Goal: Task Accomplishment & Management: Complete application form

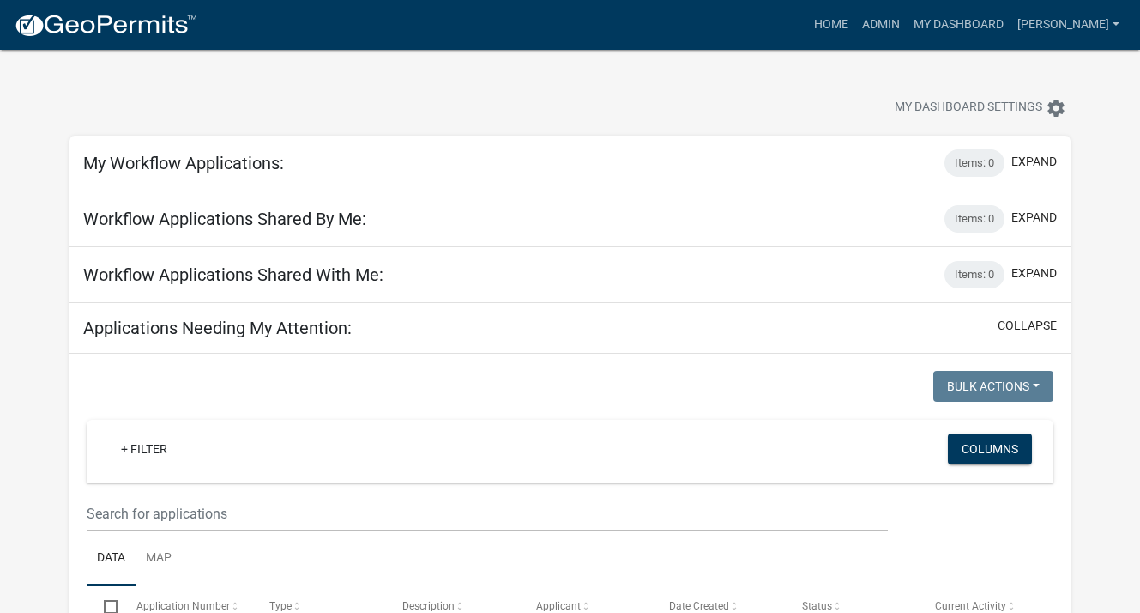
select select "3: 100"
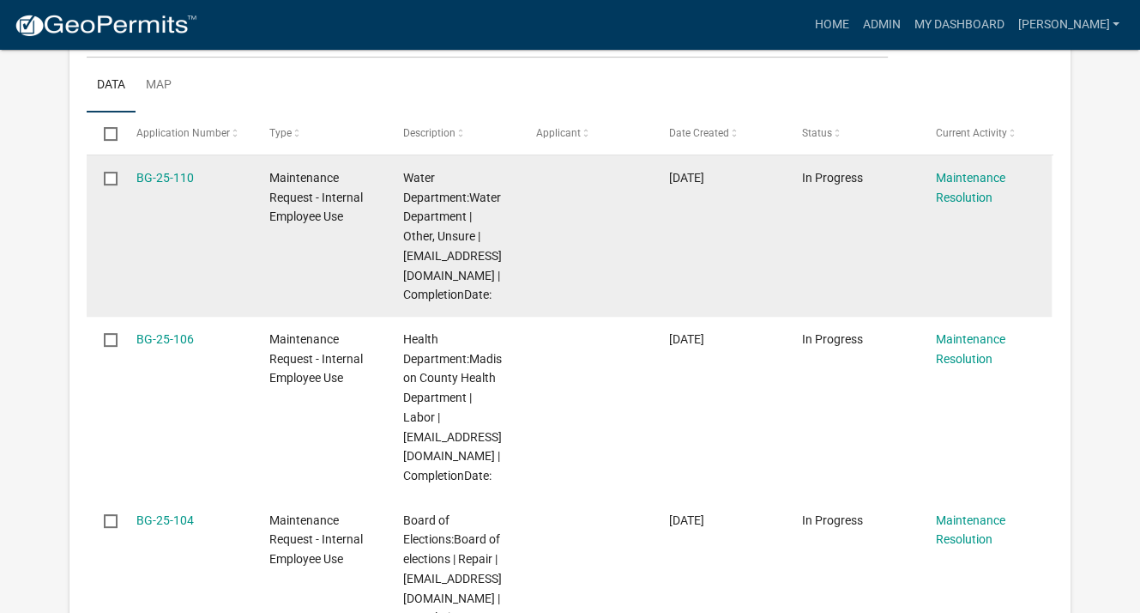
scroll to position [515, 0]
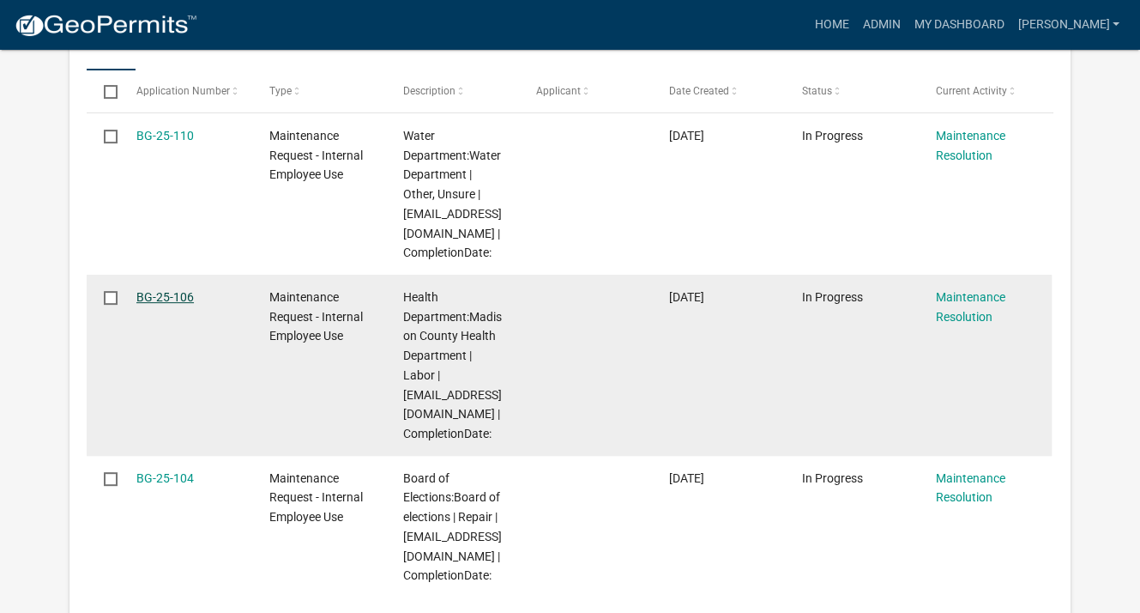
click at [161, 293] on link "BG-25-106" at bounding box center [164, 297] width 57 height 14
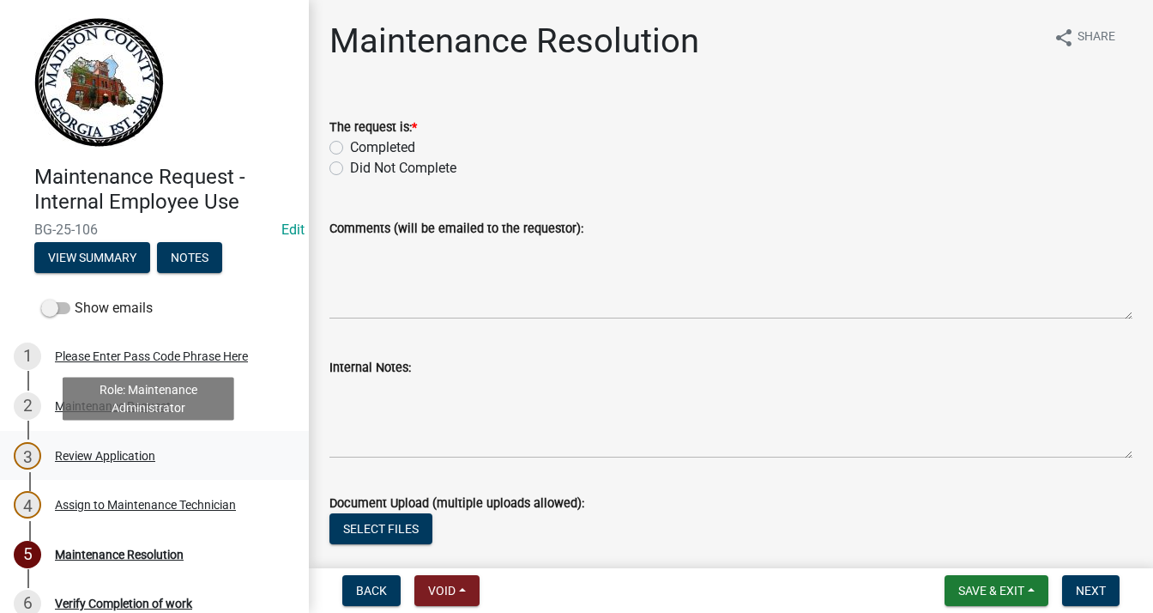
click at [144, 454] on div "Review Application" at bounding box center [105, 456] width 100 height 12
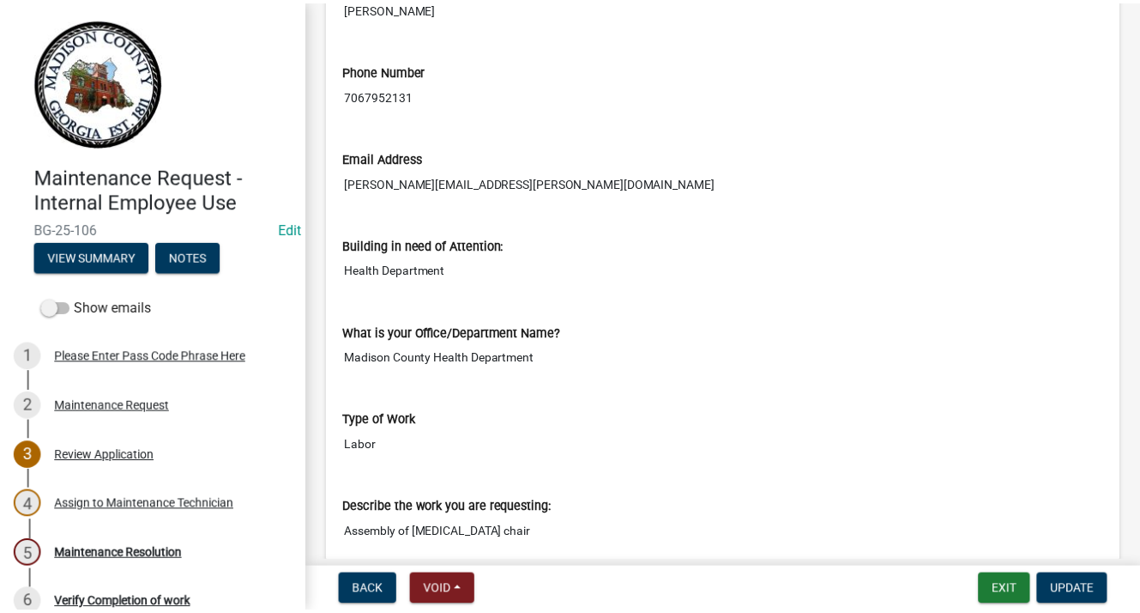
scroll to position [515, 0]
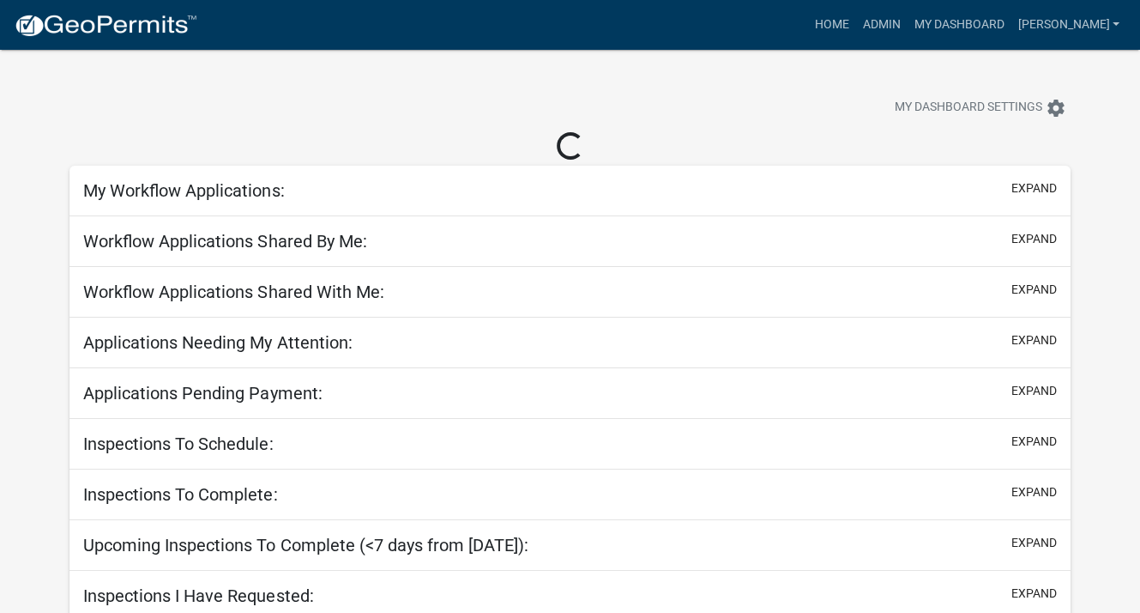
select select "3: 100"
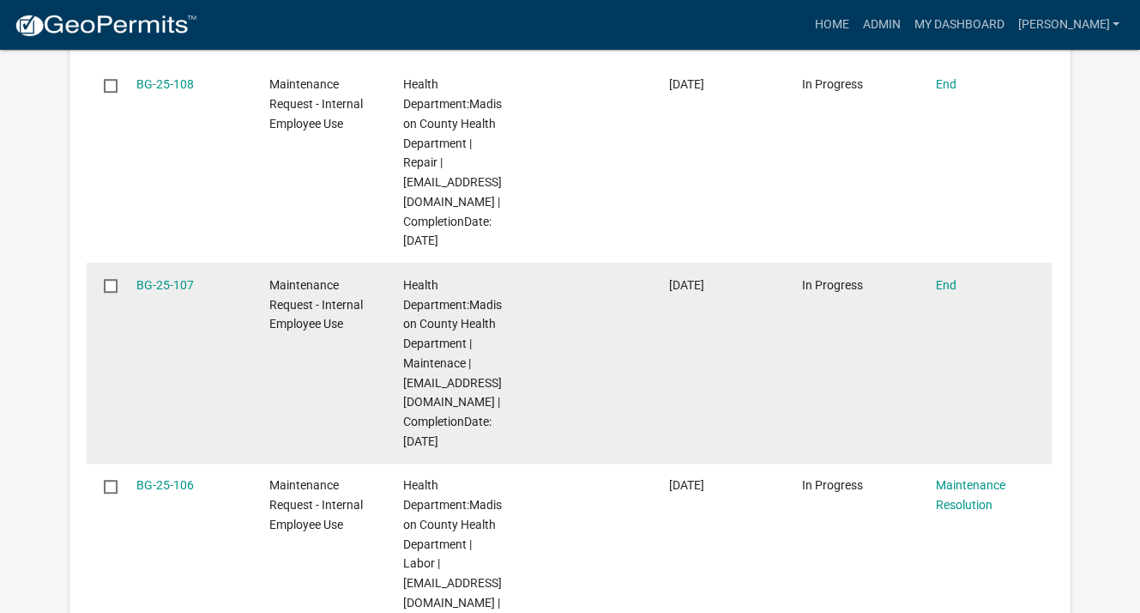
scroll to position [944, 0]
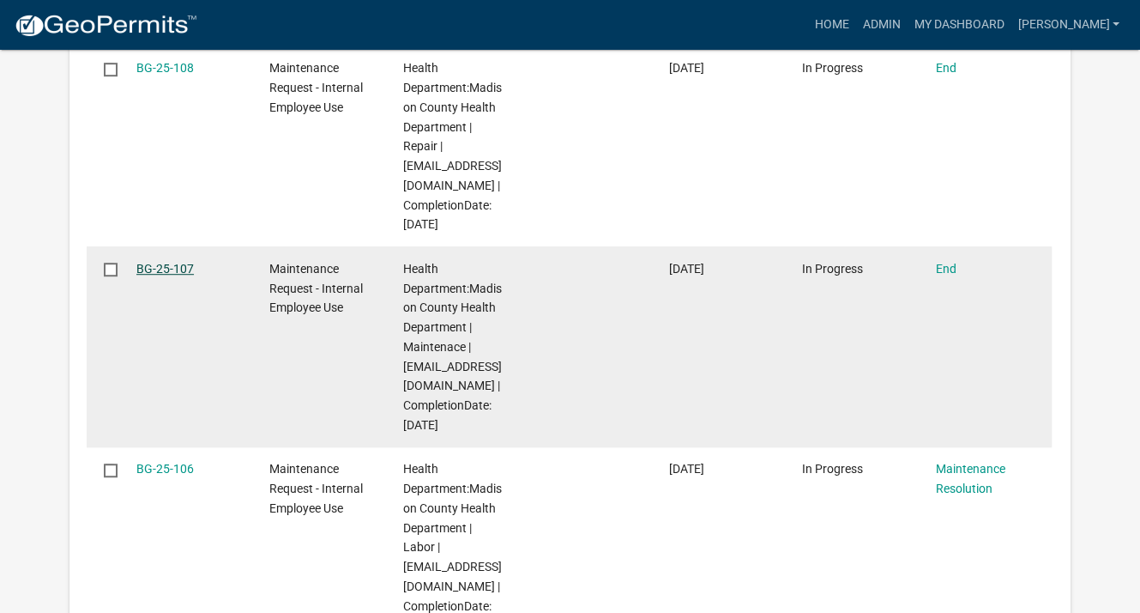
click at [148, 264] on link "BG-25-107" at bounding box center [164, 269] width 57 height 14
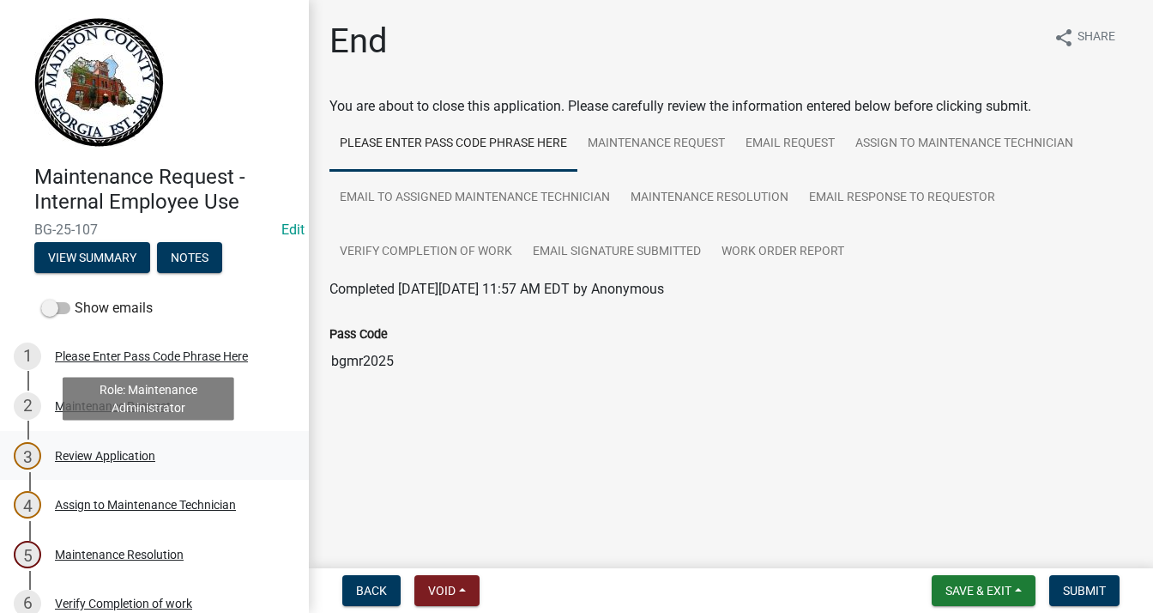
click at [133, 450] on div "Review Application" at bounding box center [105, 456] width 100 height 12
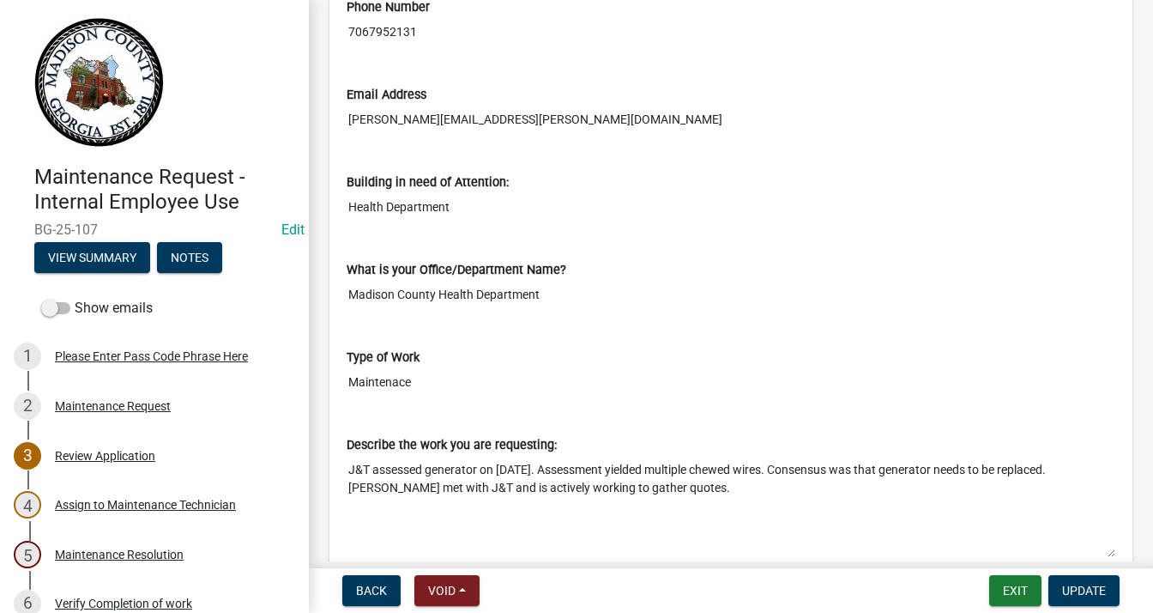
scroll to position [601, 0]
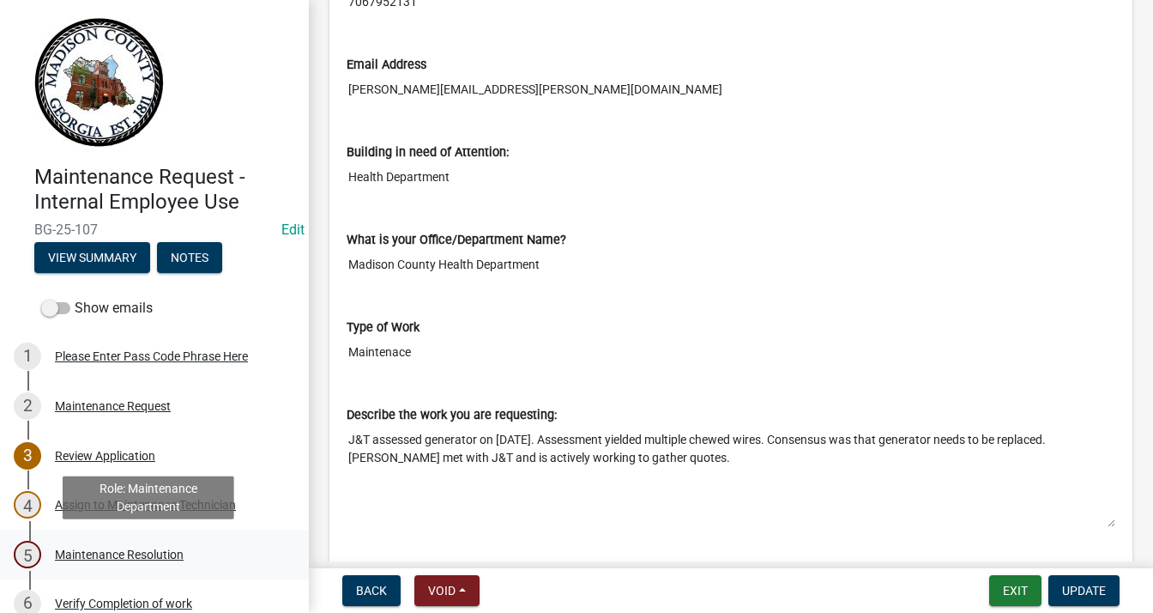
click at [178, 551] on div "Maintenance Resolution" at bounding box center [119, 554] width 129 height 12
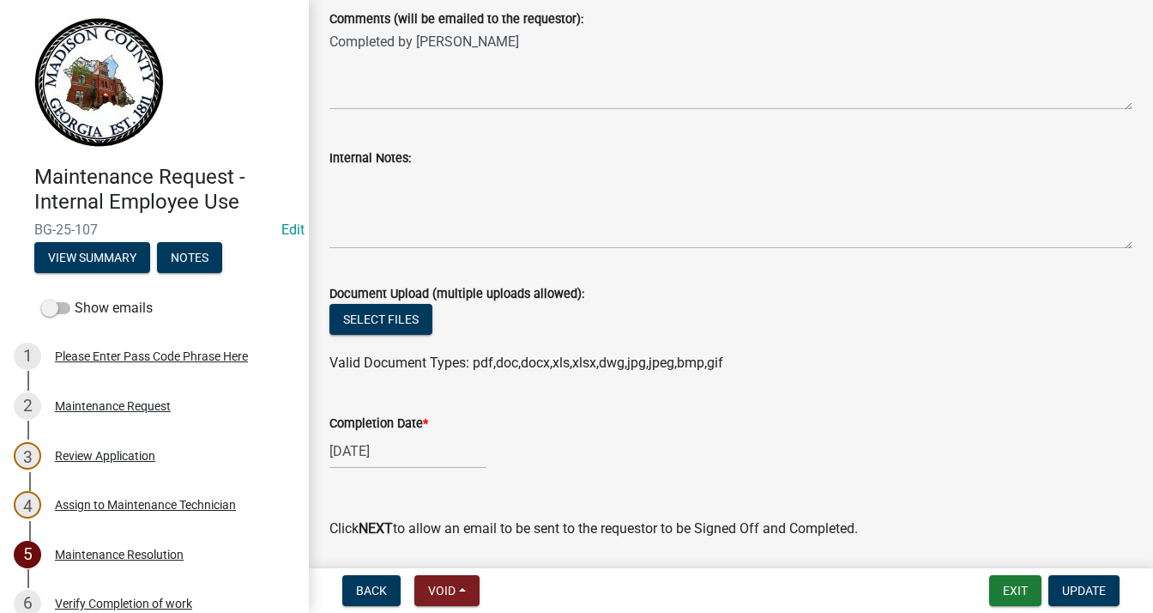
scroll to position [257, 0]
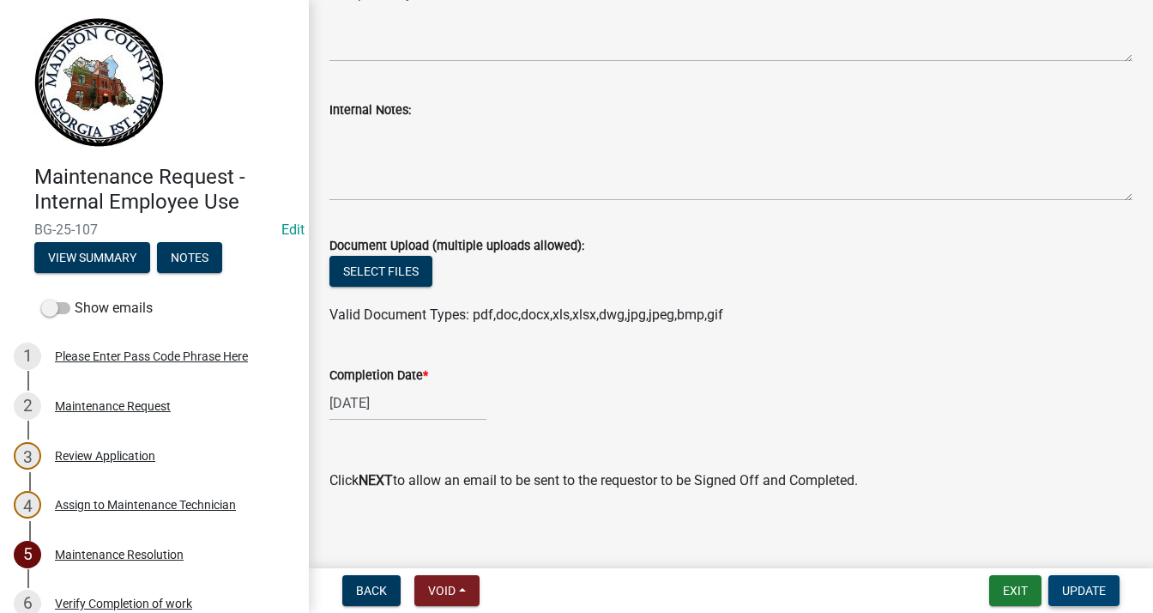
click at [1077, 588] on span "Update" at bounding box center [1084, 590] width 44 height 14
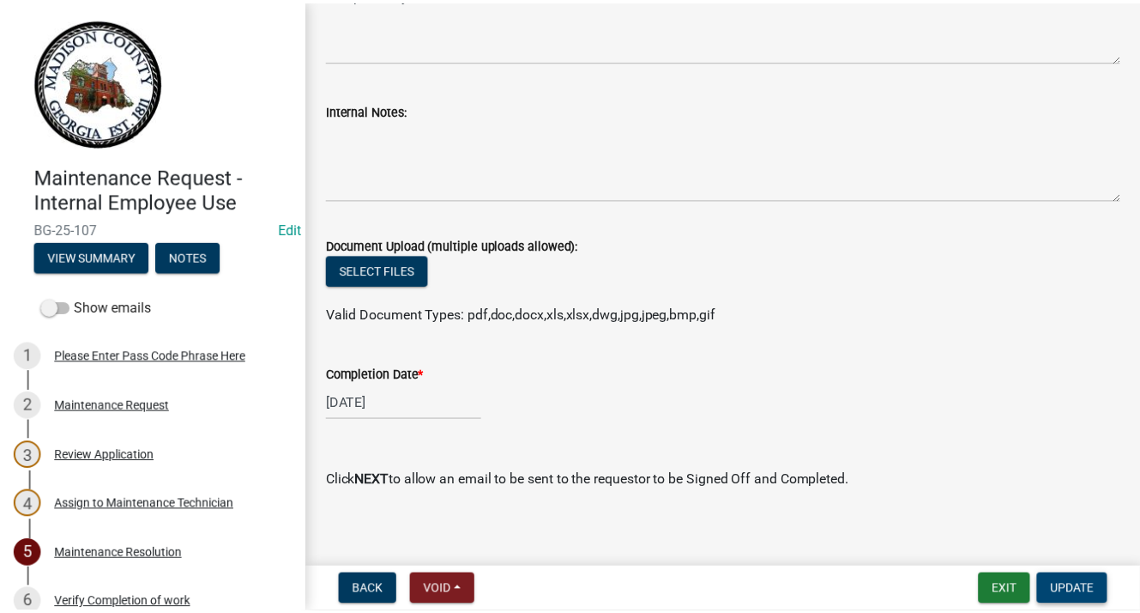
scroll to position [0, 0]
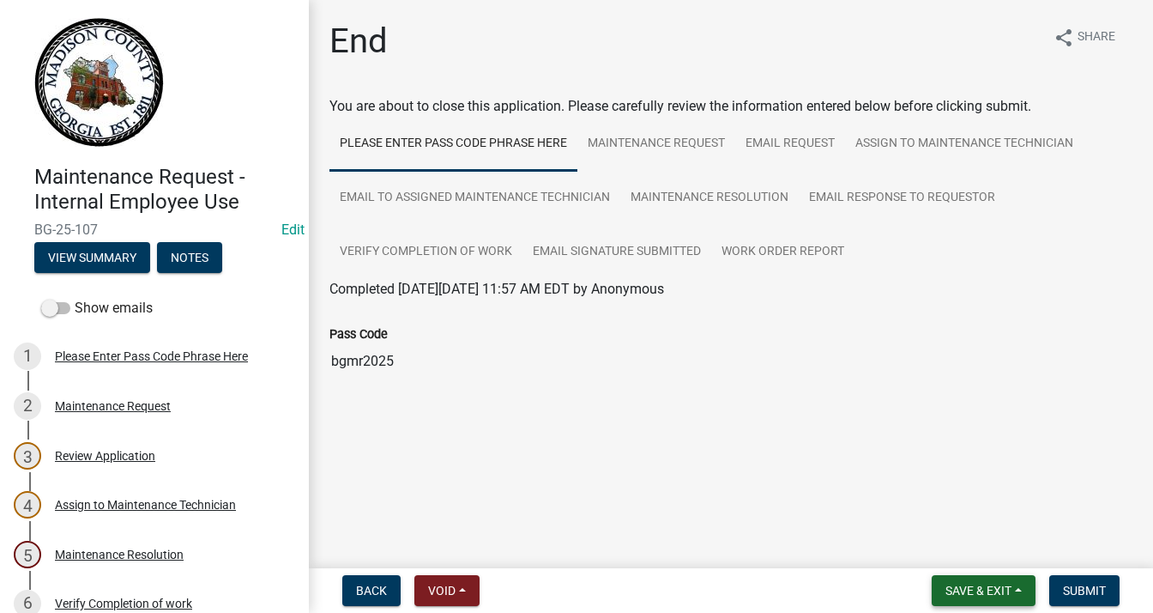
click at [995, 584] on span "Save & Exit" at bounding box center [978, 590] width 66 height 14
click at [956, 542] on button "Save & Exit" at bounding box center [966, 545] width 137 height 41
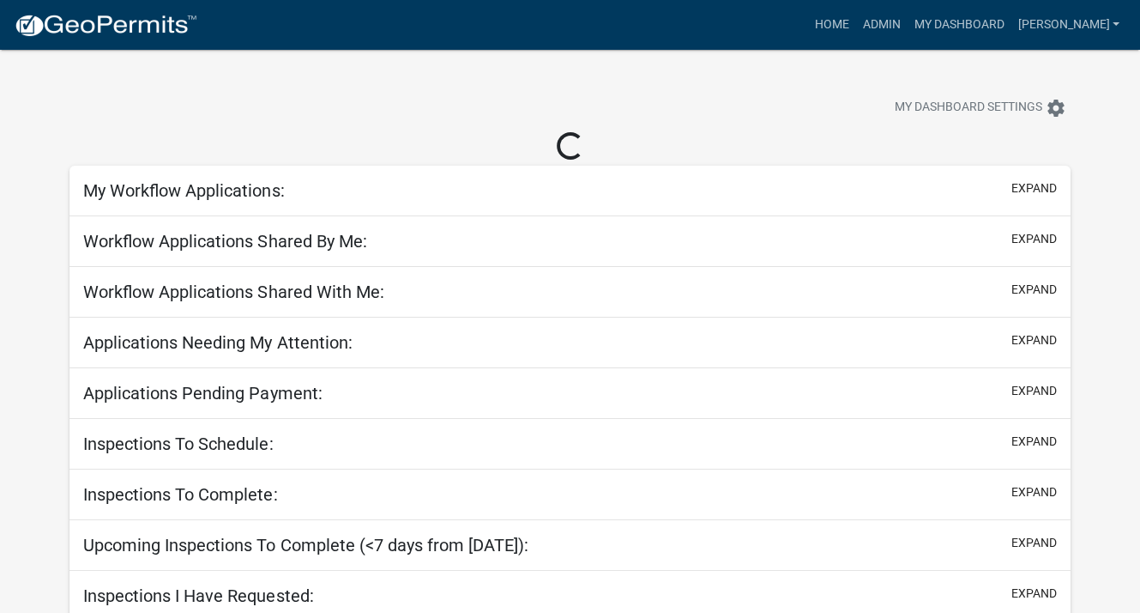
select select "3: 100"
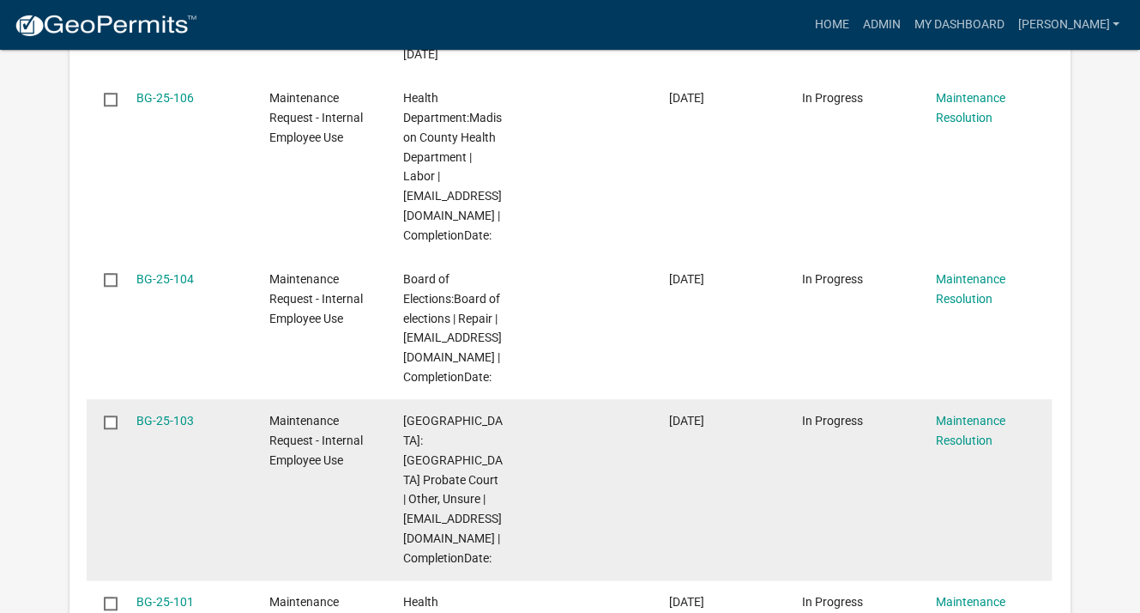
scroll to position [1373, 0]
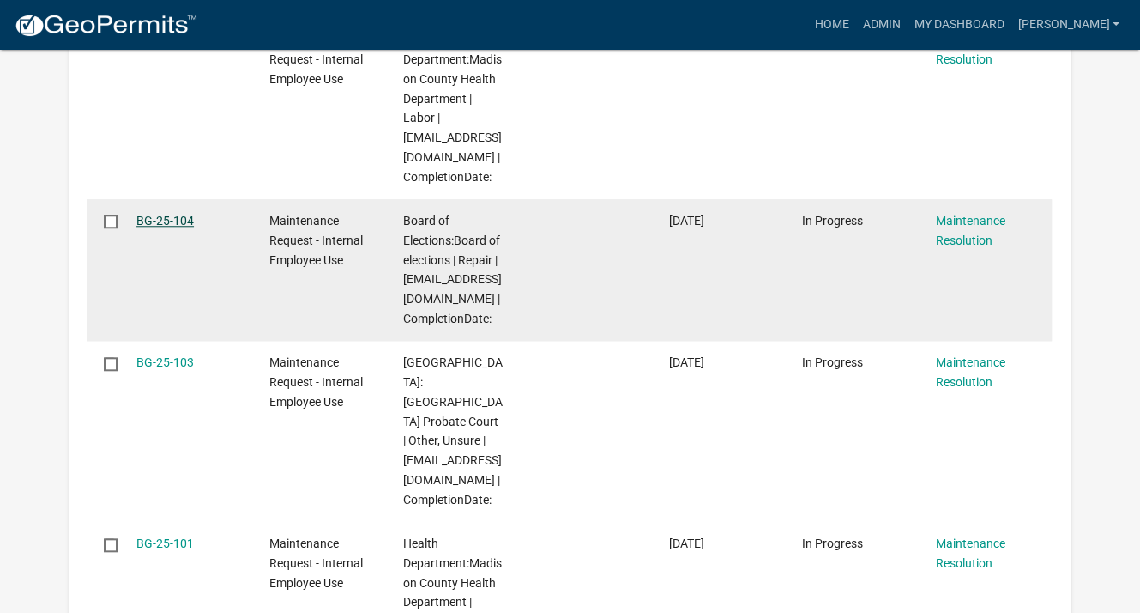
click at [175, 220] on link "BG-25-104" at bounding box center [164, 221] width 57 height 14
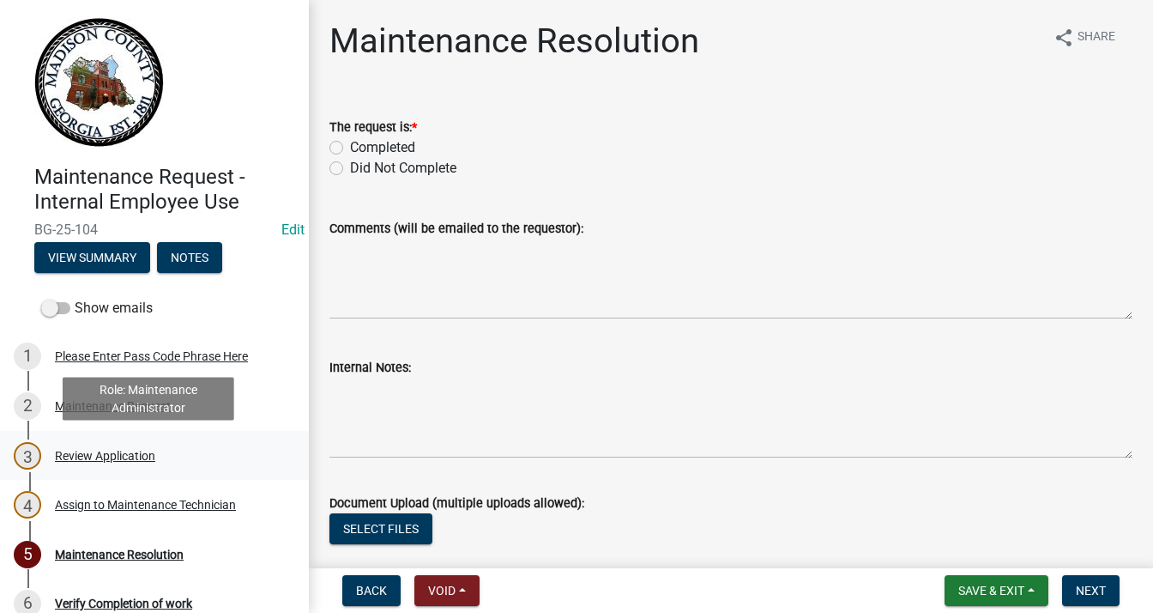
click at [124, 450] on div "Review Application" at bounding box center [105, 456] width 100 height 12
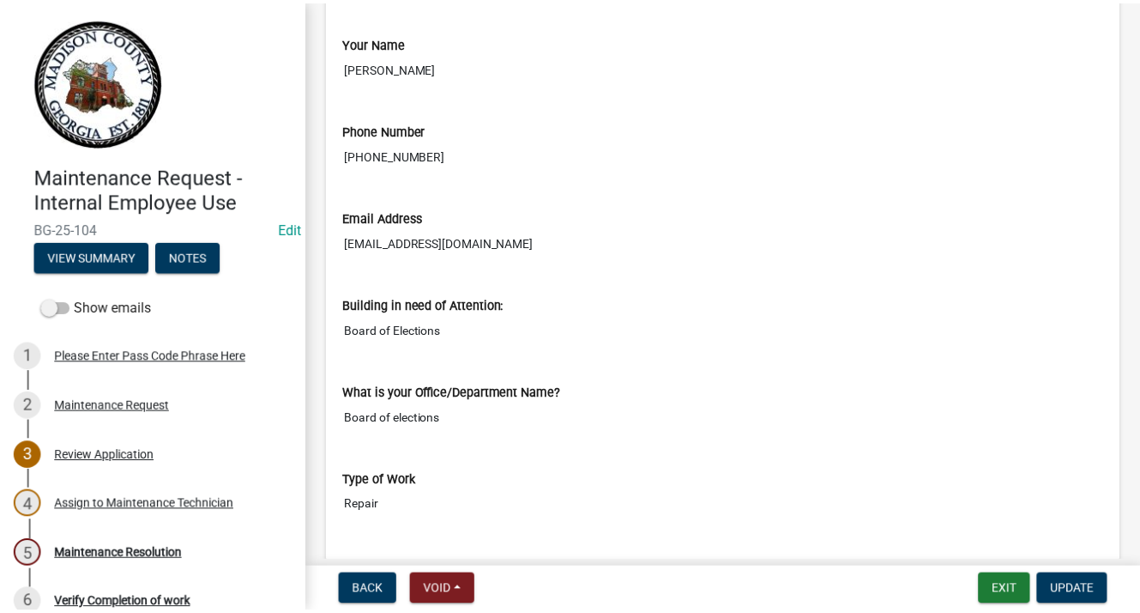
scroll to position [515, 0]
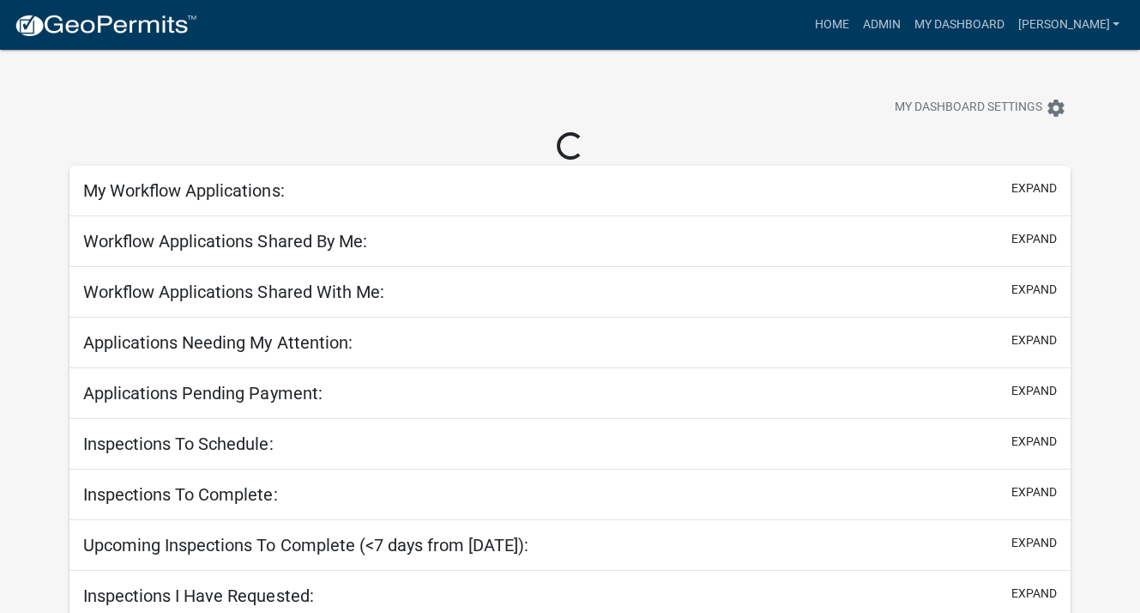
select select "3: 100"
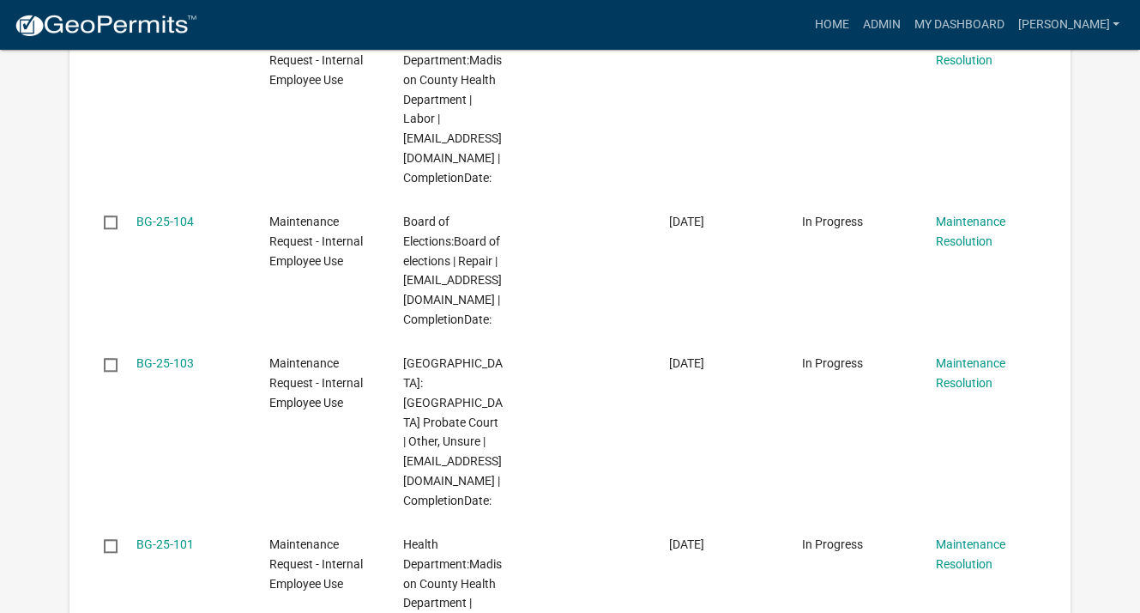
scroll to position [1373, 0]
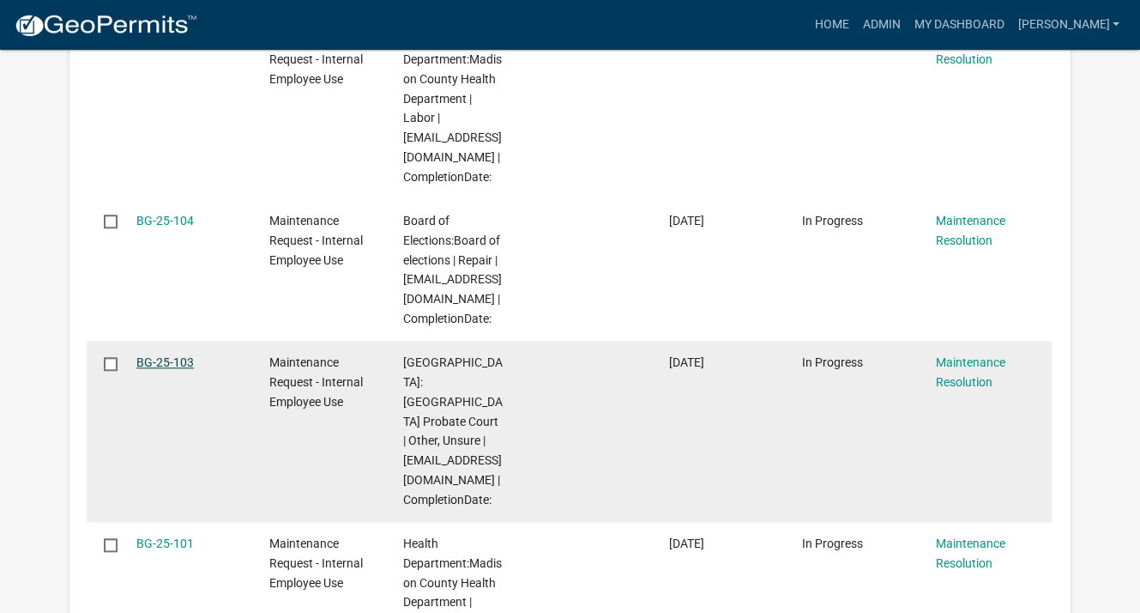
click at [151, 355] on link "BG-25-103" at bounding box center [164, 362] width 57 height 14
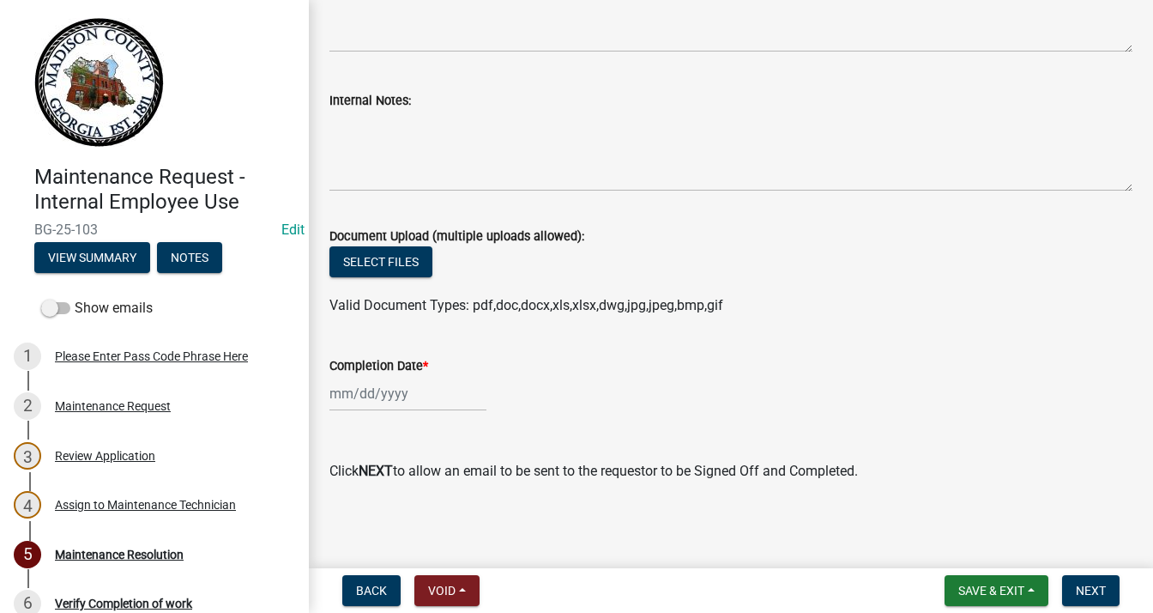
scroll to position [268, 0]
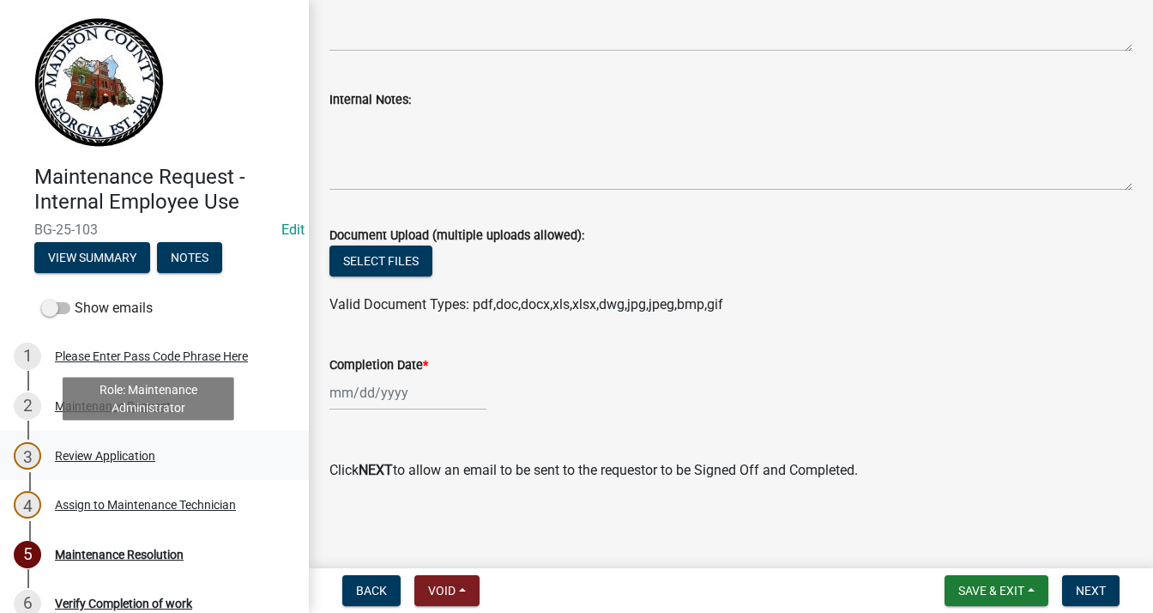
click at [125, 455] on div "Review Application" at bounding box center [105, 456] width 100 height 12
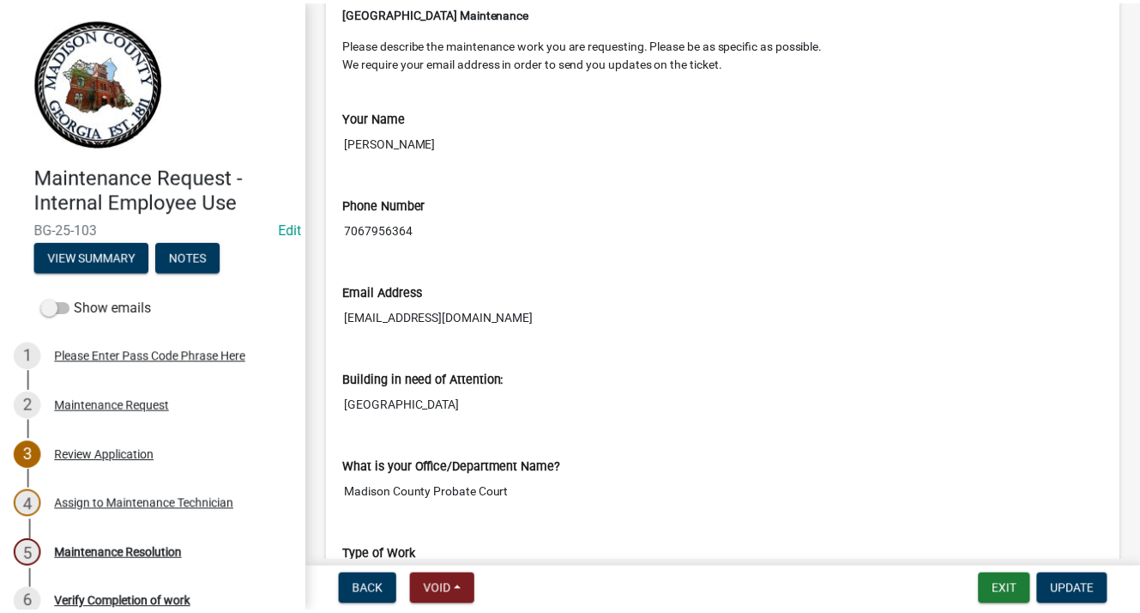
scroll to position [515, 0]
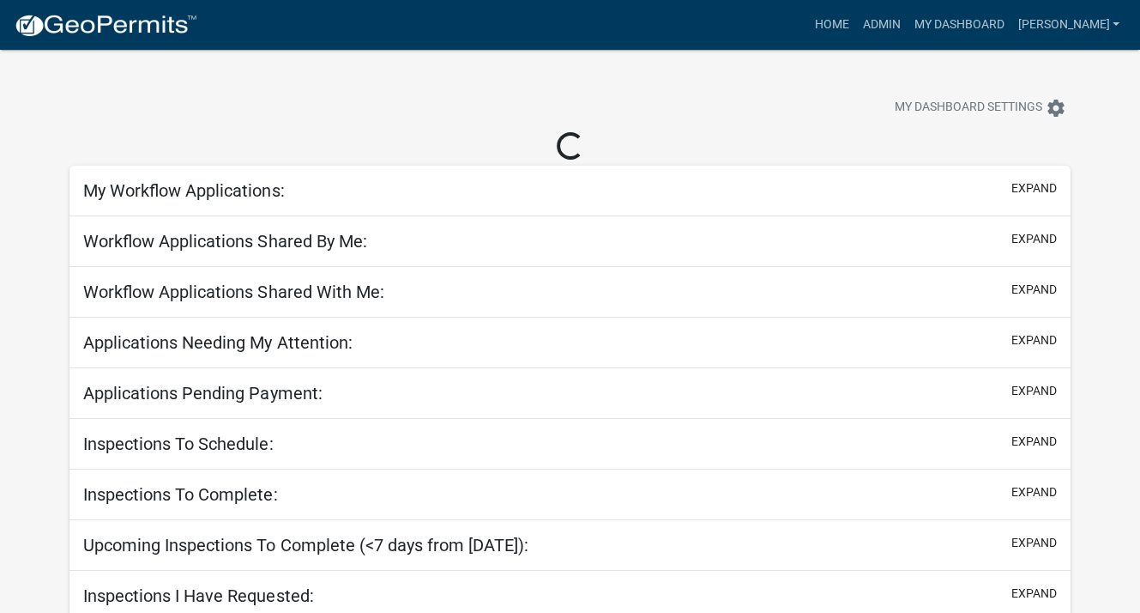
select select "3: 100"
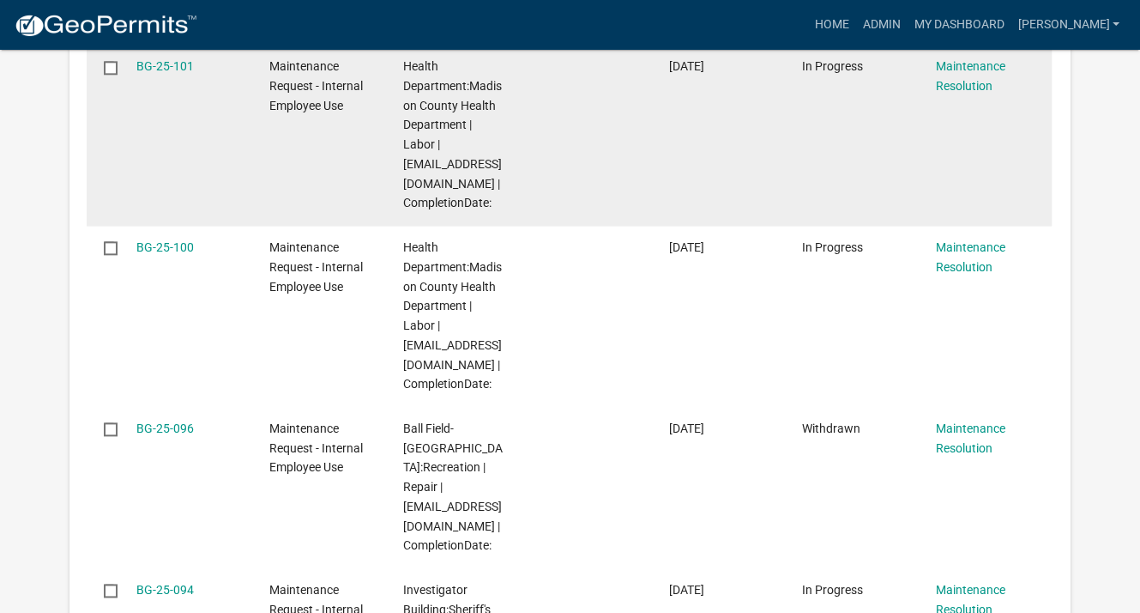
scroll to position [1887, 0]
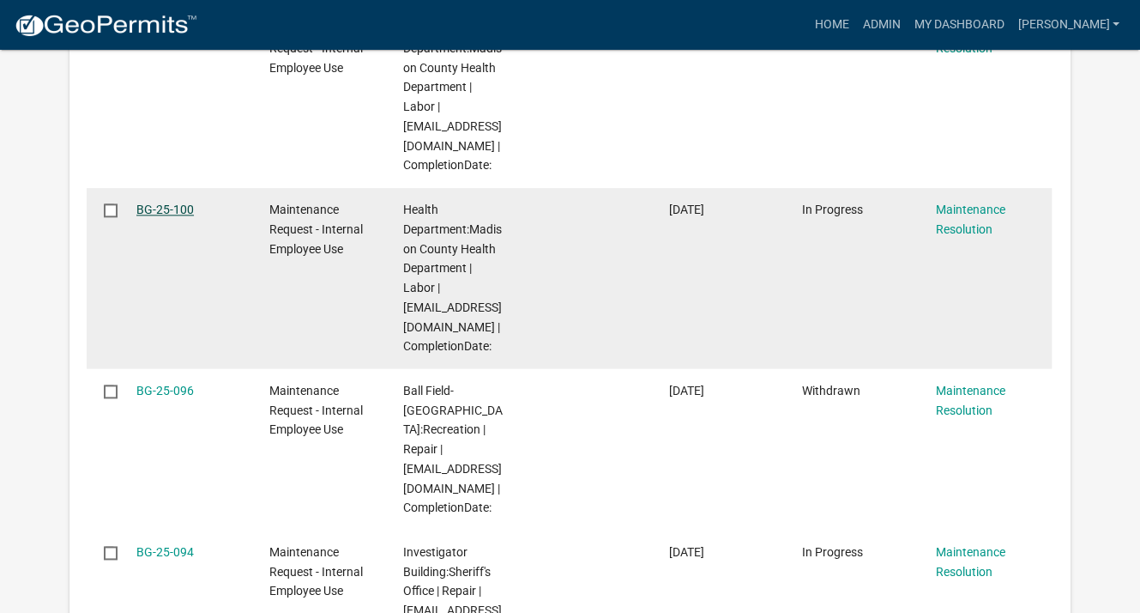
click at [165, 208] on link "BG-25-100" at bounding box center [164, 209] width 57 height 14
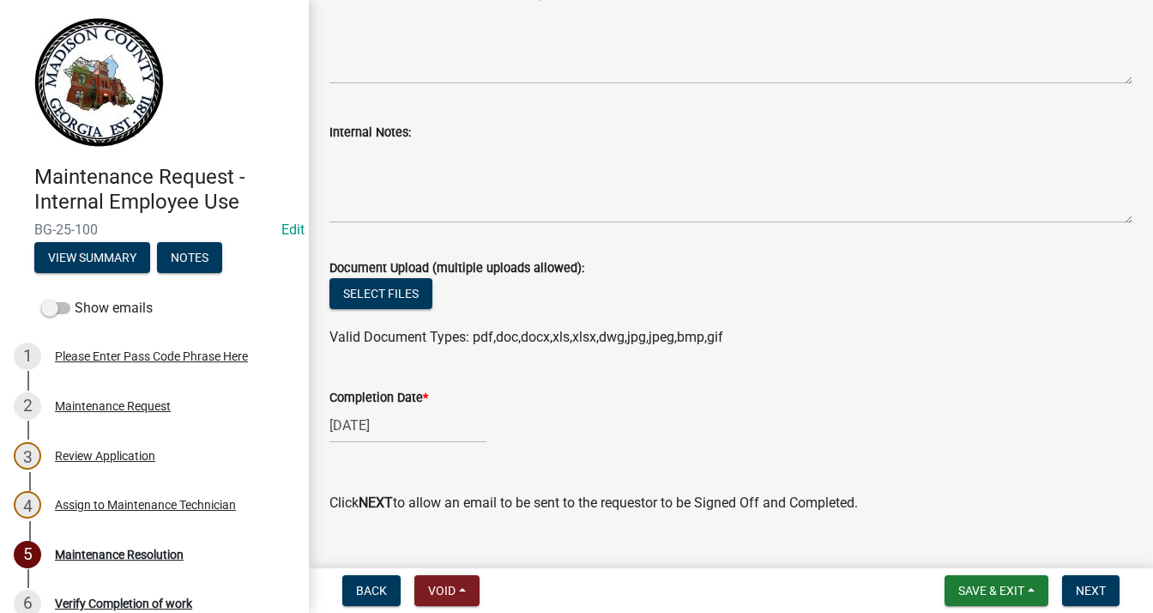
scroll to position [268, 0]
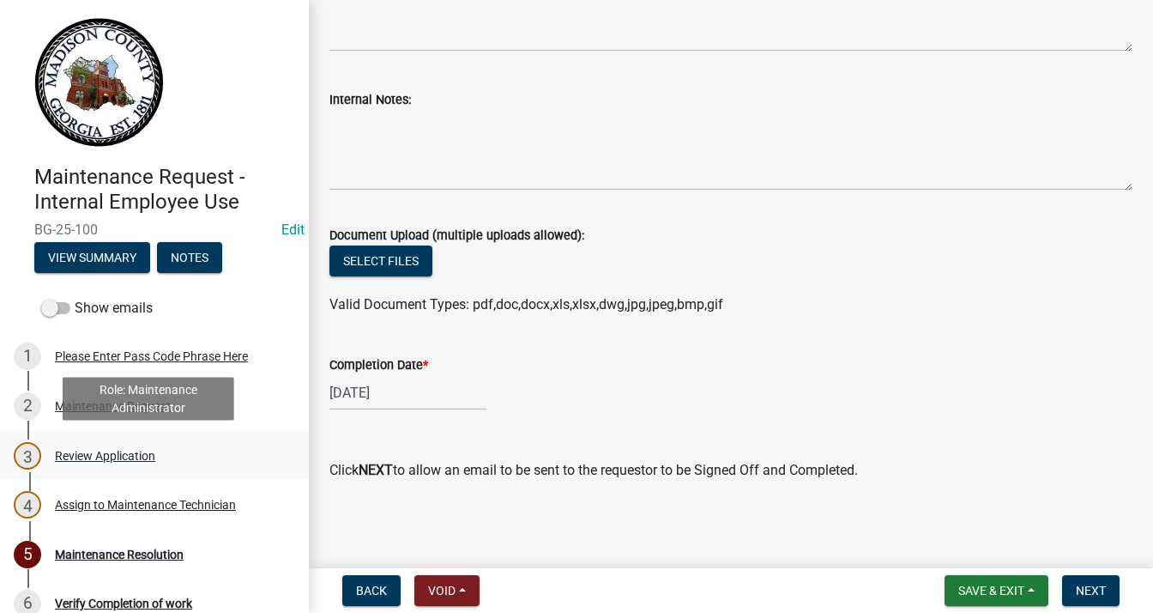
click at [108, 455] on div "Review Application" at bounding box center [105, 456] width 100 height 12
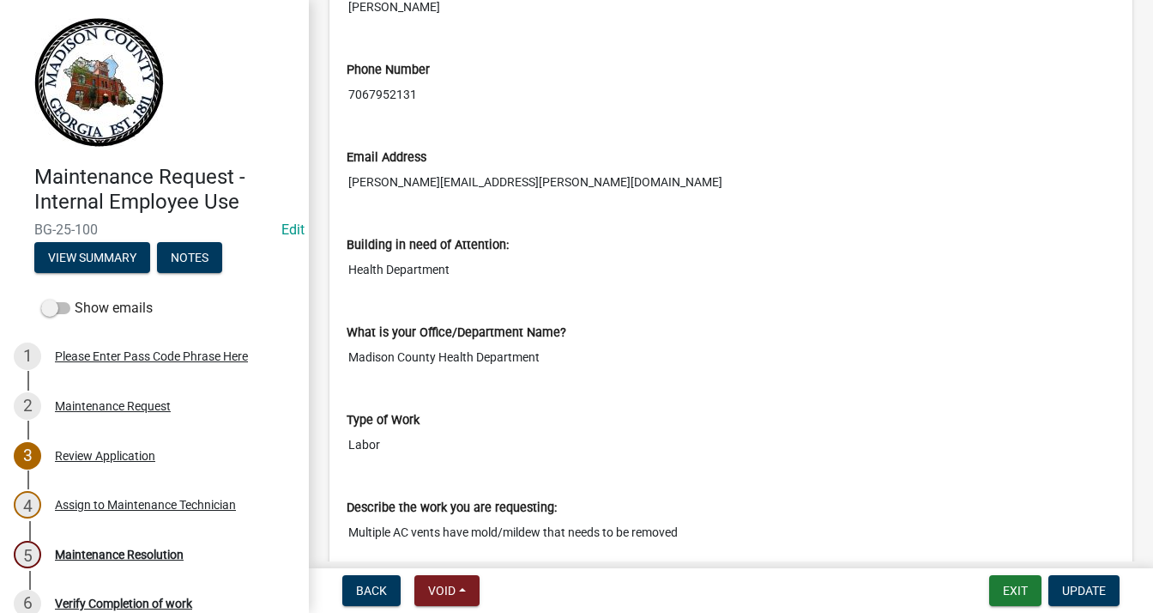
scroll to position [515, 0]
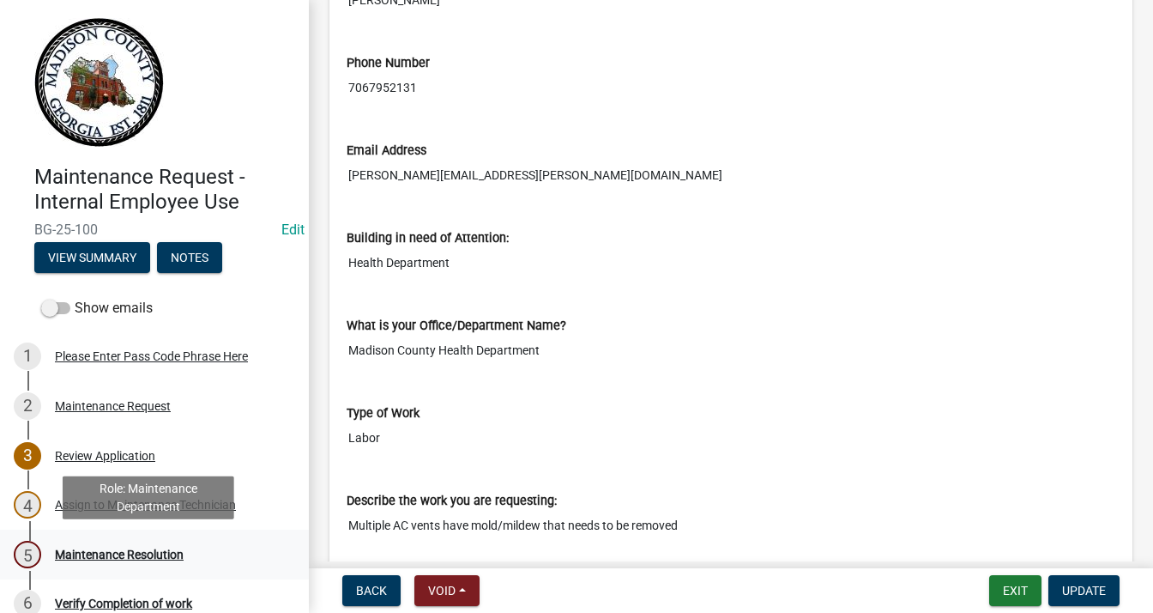
click at [144, 548] on div "Maintenance Resolution" at bounding box center [119, 554] width 129 height 12
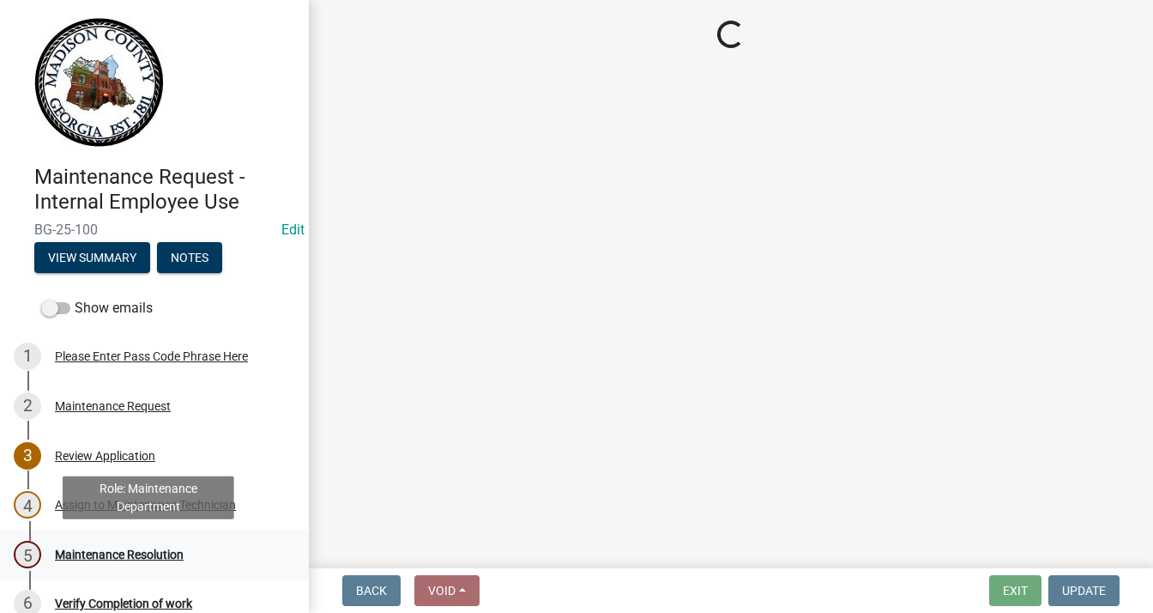
scroll to position [0, 0]
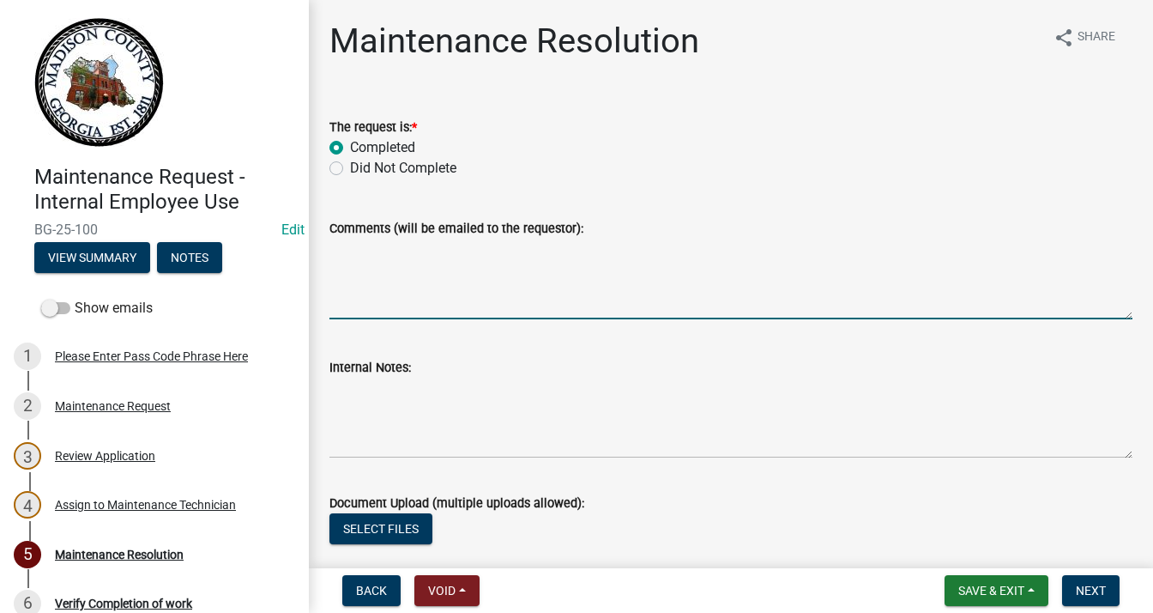
click at [422, 255] on textarea "Comments (will be emailed to the requestor):" at bounding box center [730, 278] width 803 height 81
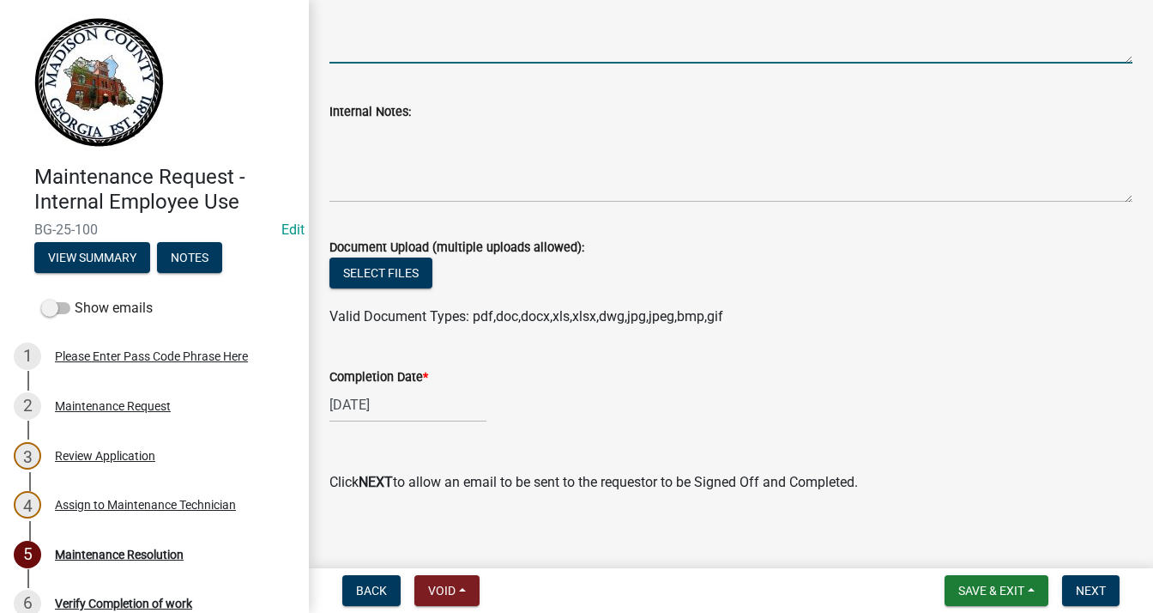
scroll to position [257, 0]
type textarea "Cleaned"
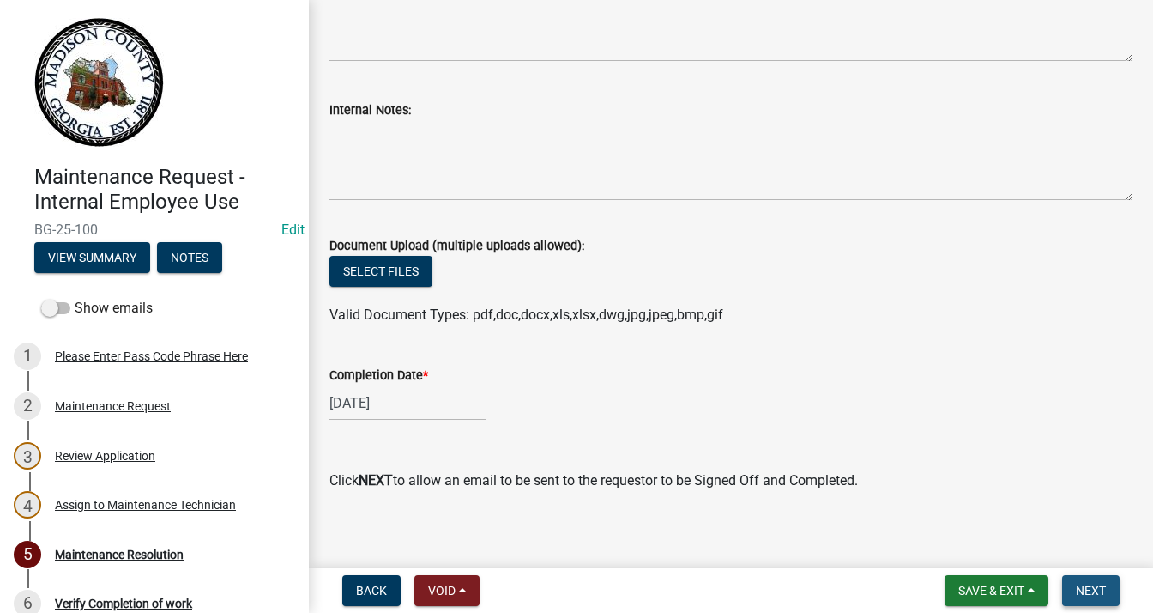
click at [1082, 589] on span "Next" at bounding box center [1091, 590] width 30 height 14
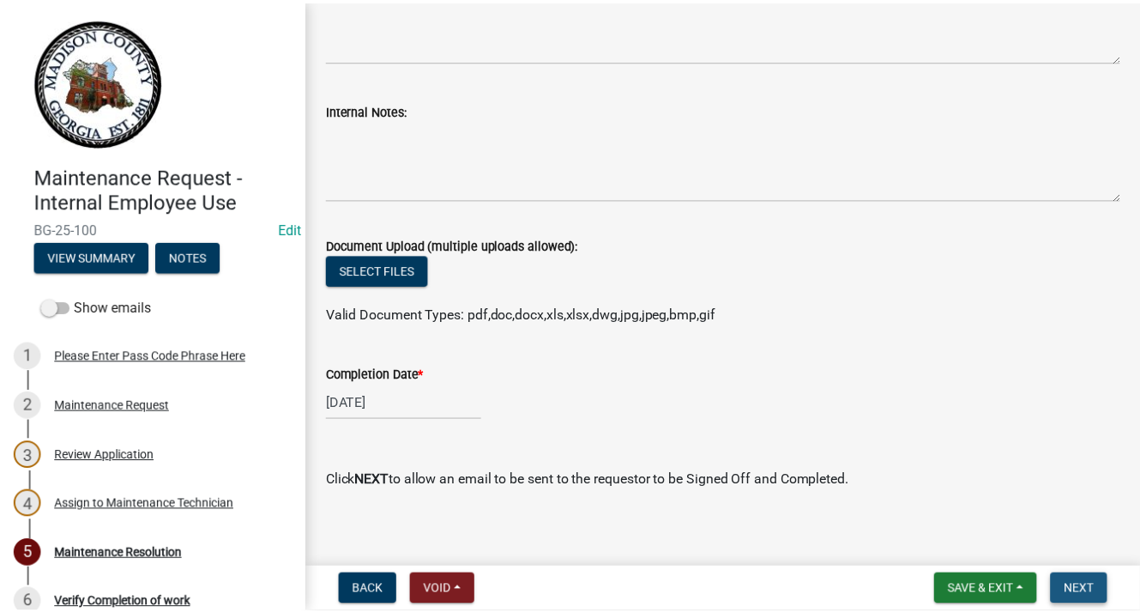
scroll to position [0, 0]
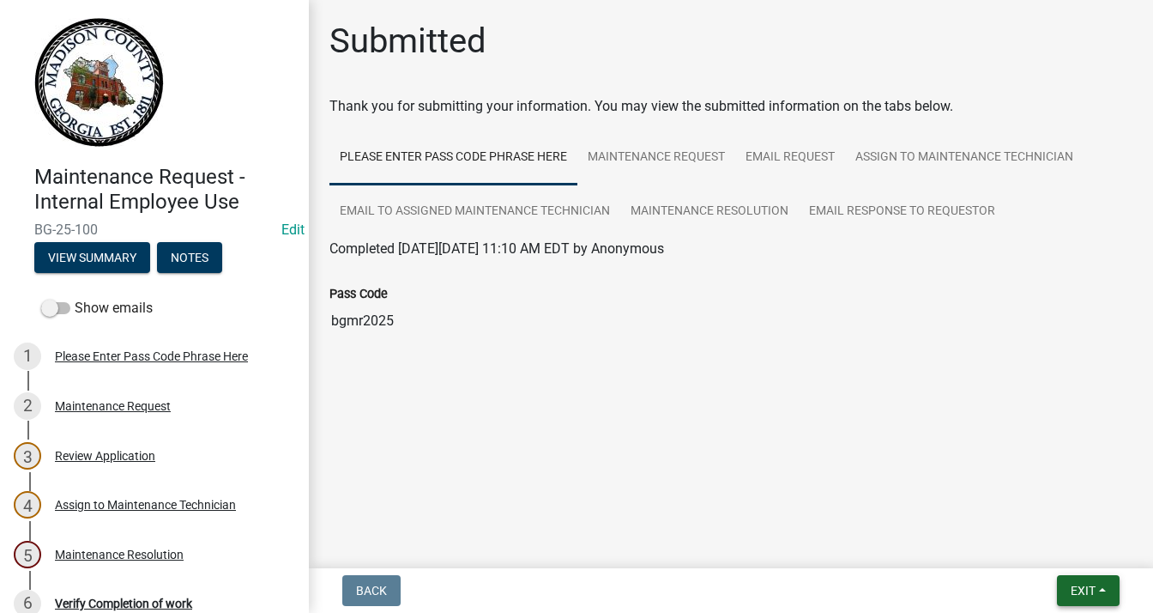
click at [1074, 575] on button "Exit" at bounding box center [1088, 590] width 63 height 31
click at [1035, 553] on button "Save & Exit" at bounding box center [1051, 545] width 137 height 41
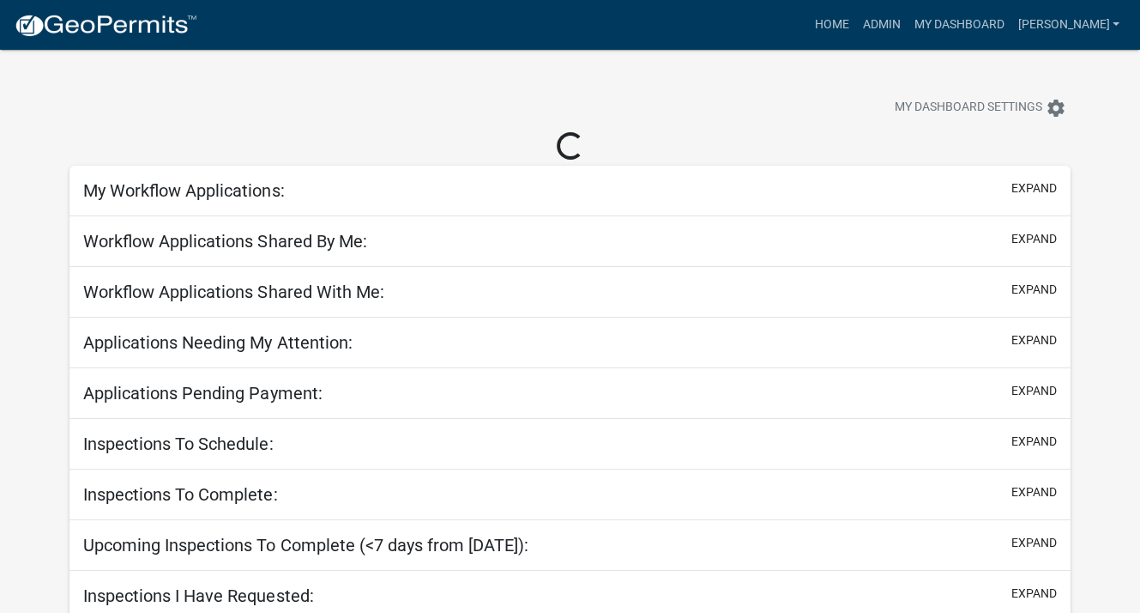
select select "3: 100"
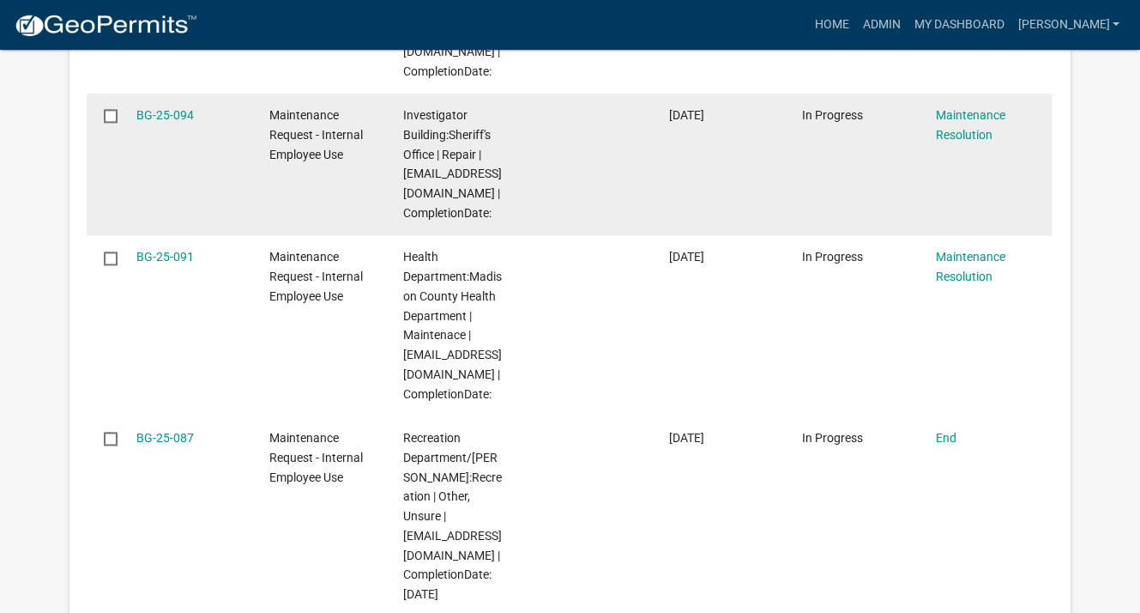
scroll to position [2145, 0]
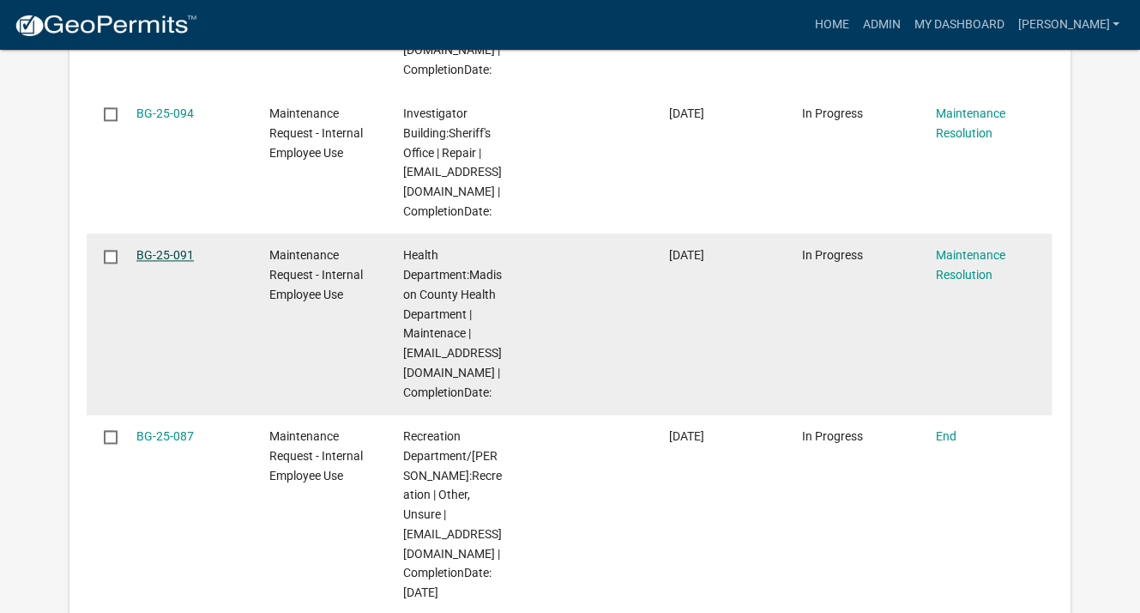
click at [144, 248] on link "BG-25-091" at bounding box center [164, 255] width 57 height 14
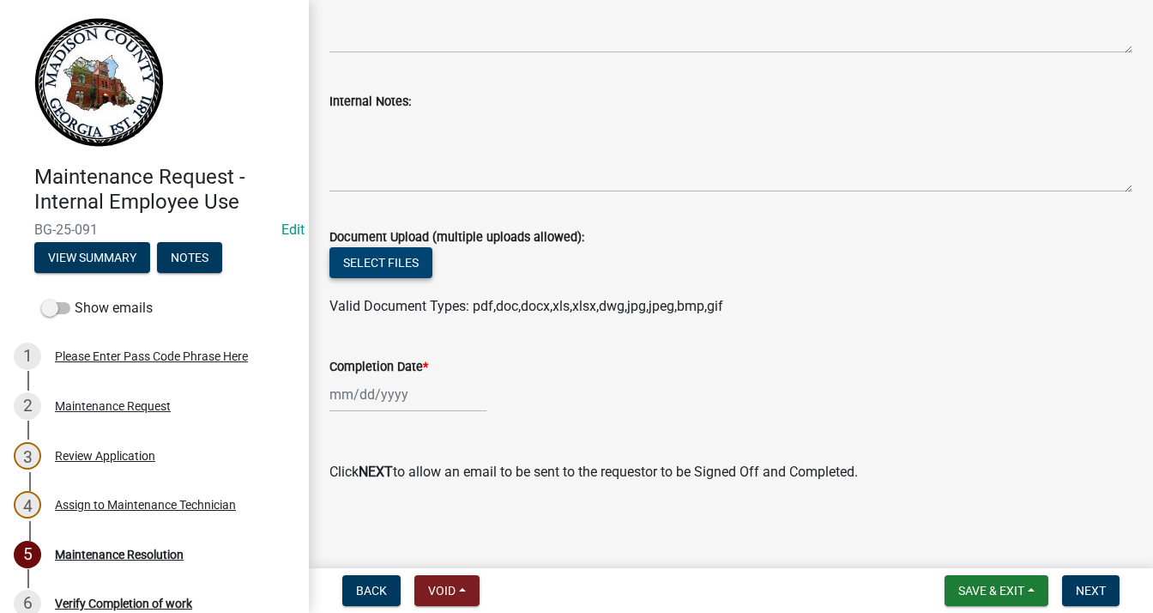
scroll to position [268, 0]
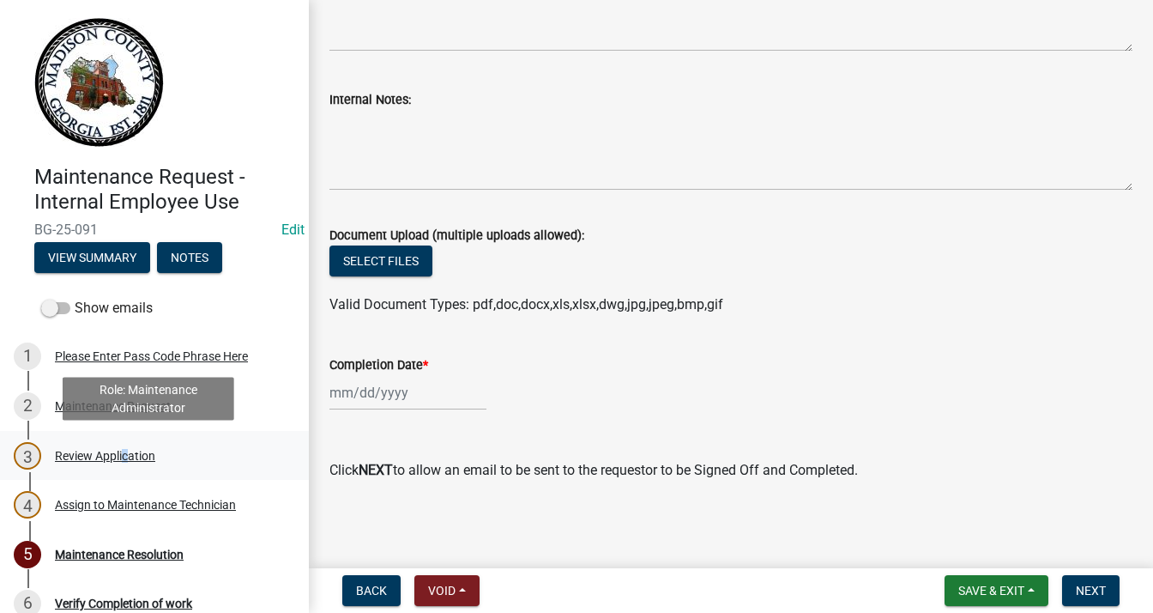
click at [121, 455] on div "Review Application" at bounding box center [105, 456] width 100 height 12
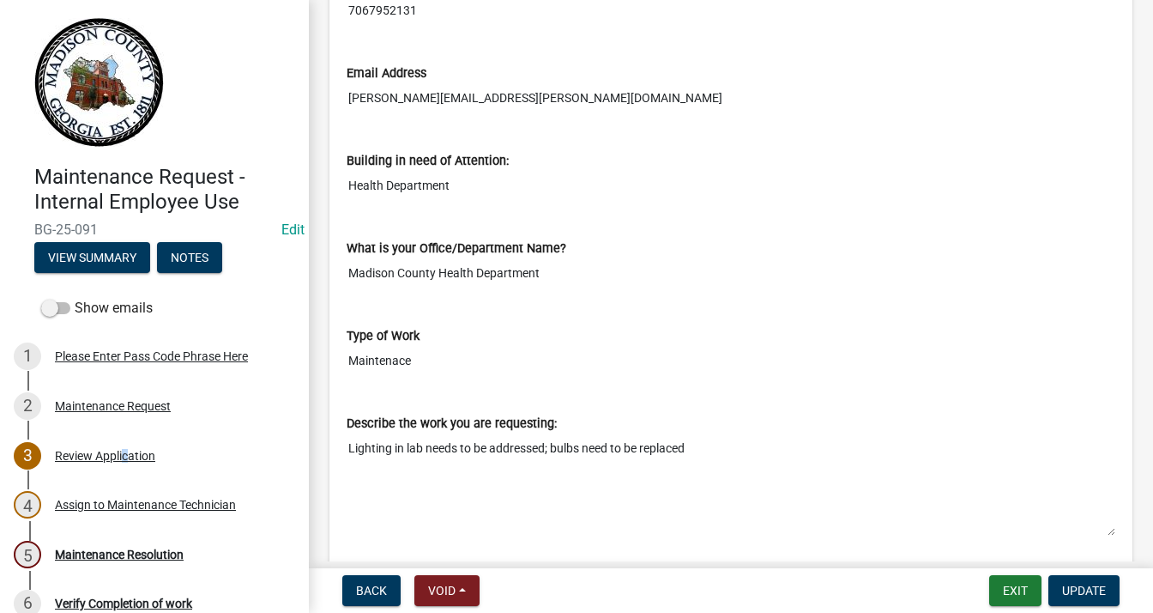
scroll to position [601, 0]
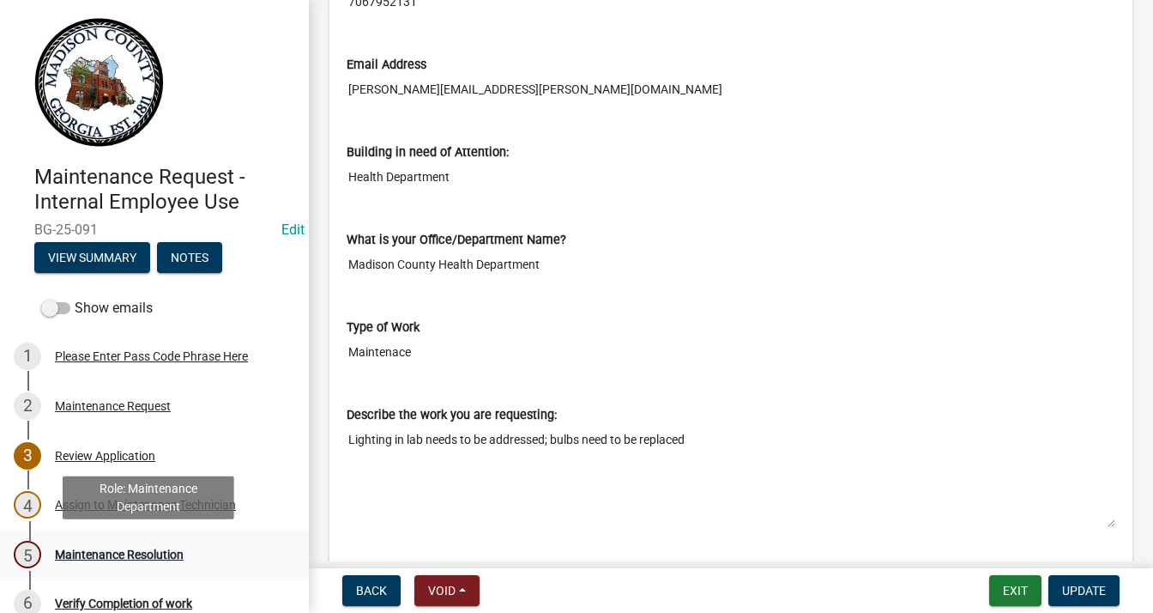
click at [157, 553] on div "Maintenance Resolution" at bounding box center [119, 554] width 129 height 12
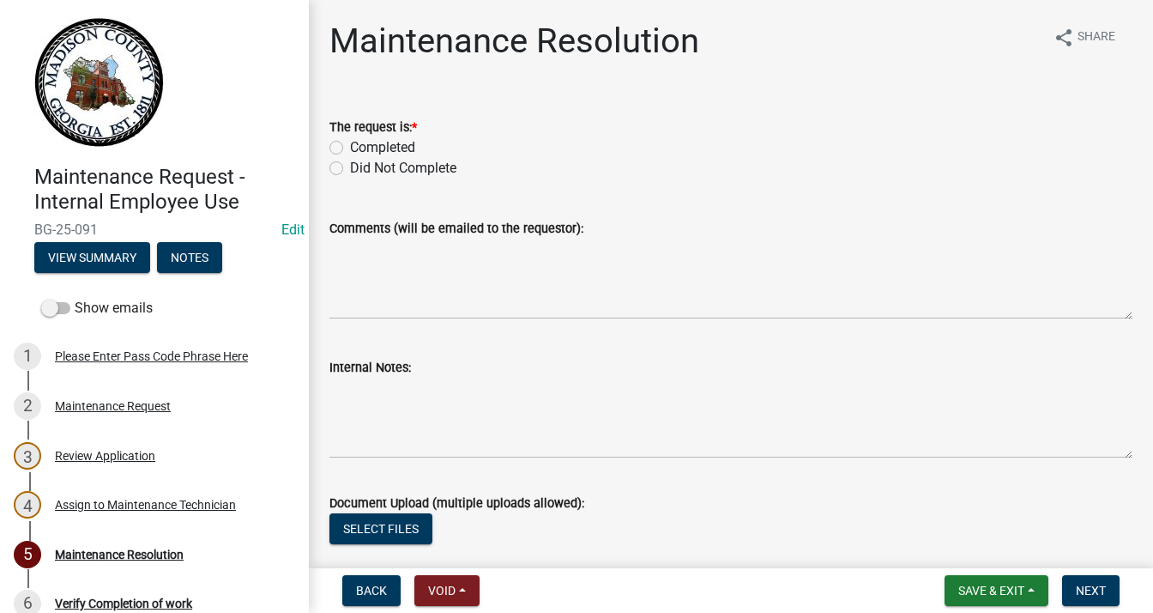
click at [350, 145] on label "Completed" at bounding box center [382, 147] width 65 height 21
click at [350, 145] on input "Completed" at bounding box center [355, 142] width 11 height 11
radio input "true"
click at [395, 257] on textarea "Comments (will be emailed to the requestor):" at bounding box center [730, 278] width 803 height 81
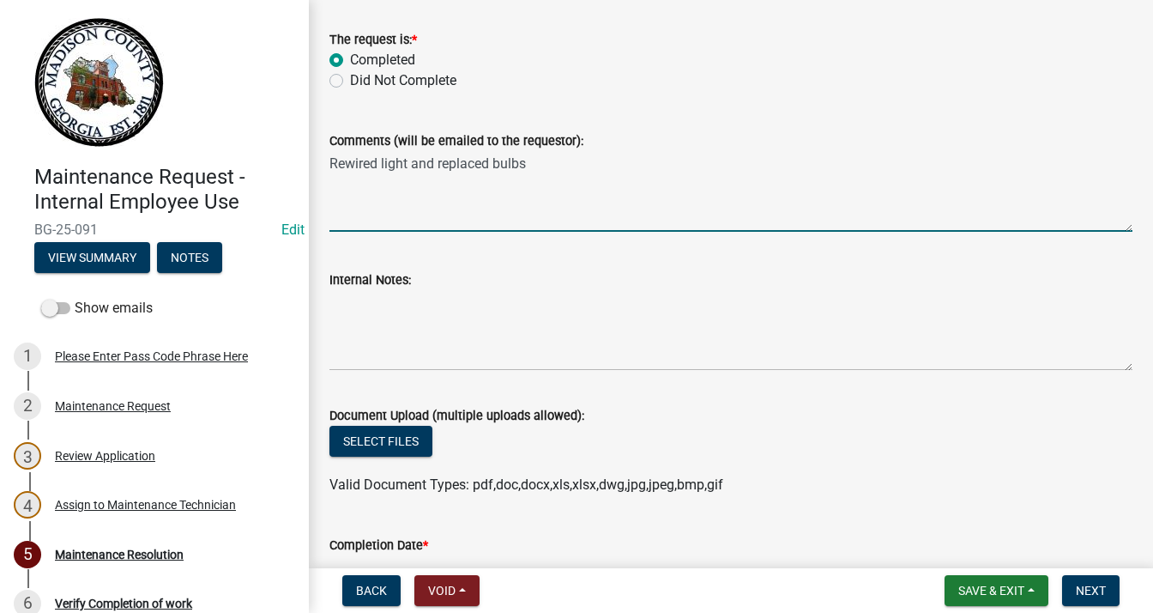
scroll to position [257, 0]
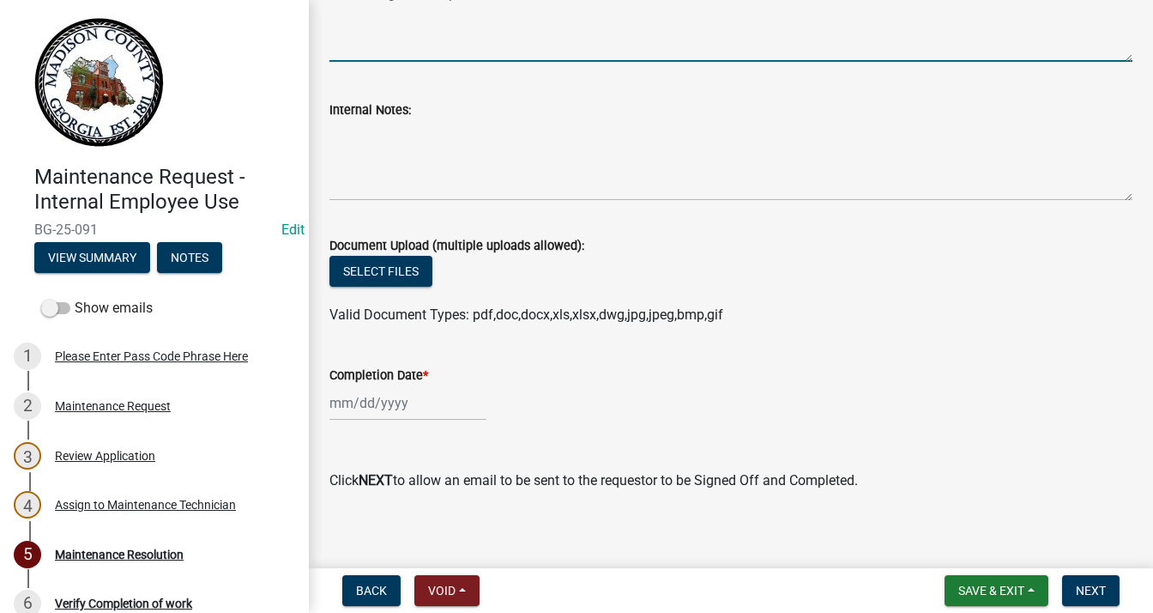
type textarea "Rewired light and replaced bulbs"
click at [347, 405] on div at bounding box center [407, 402] width 157 height 35
select select "9"
select select "2025"
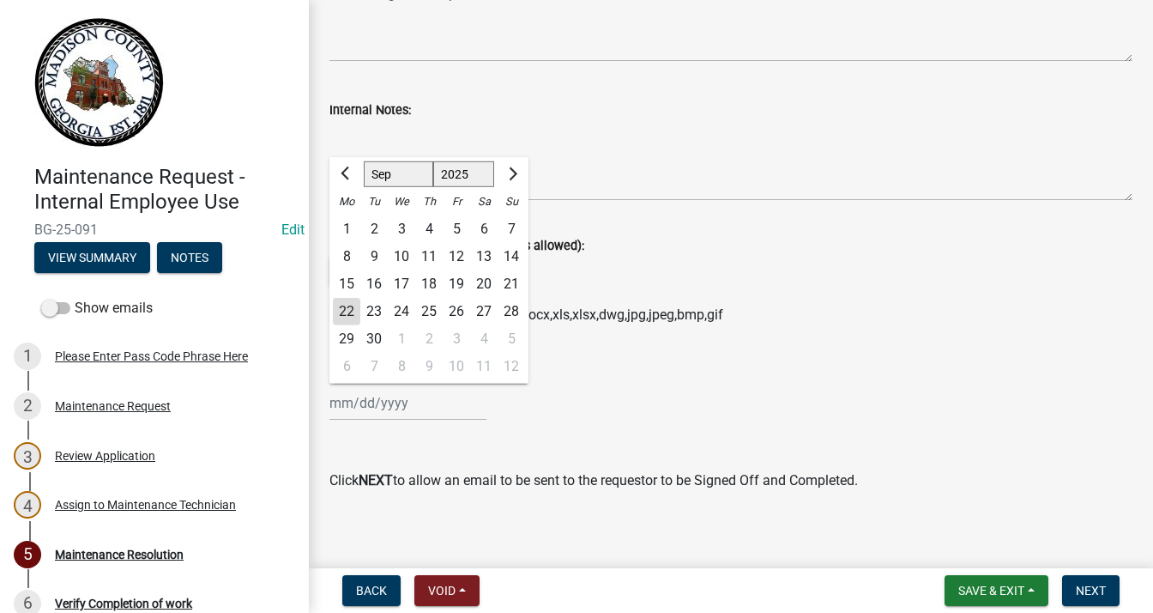
click at [456, 282] on div "19" at bounding box center [456, 283] width 27 height 27
type input "[DATE]"
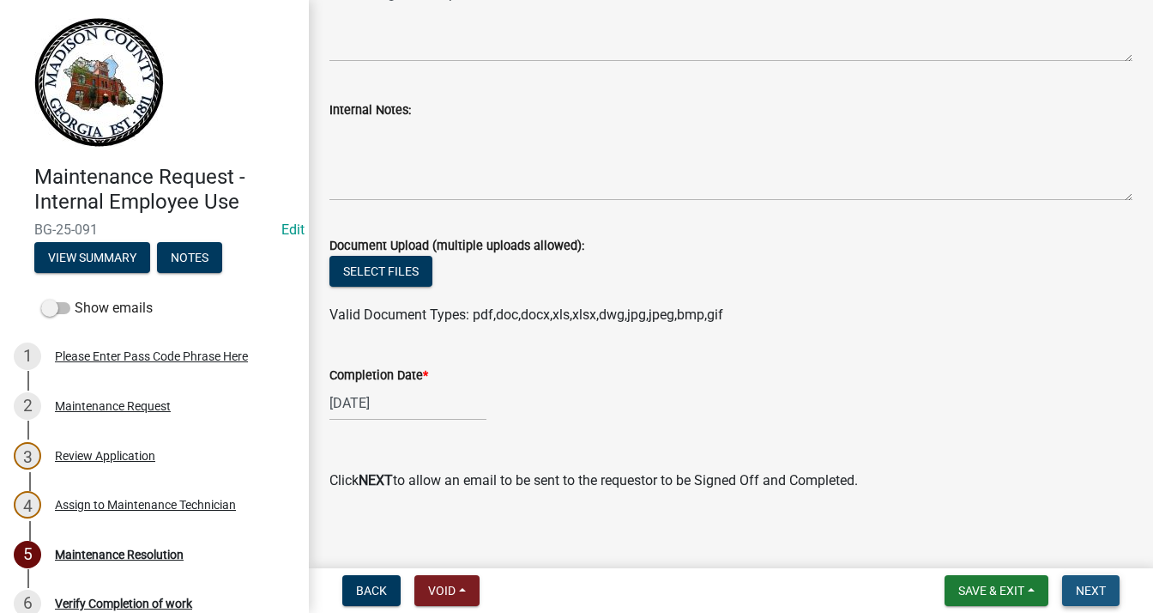
click at [1096, 588] on span "Next" at bounding box center [1091, 590] width 30 height 14
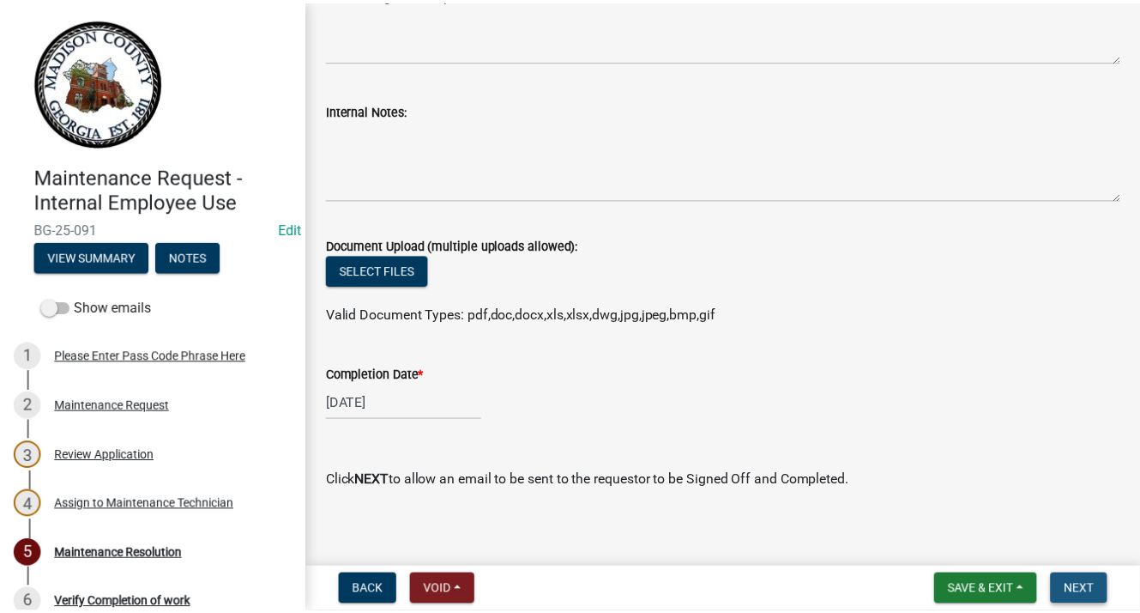
scroll to position [0, 0]
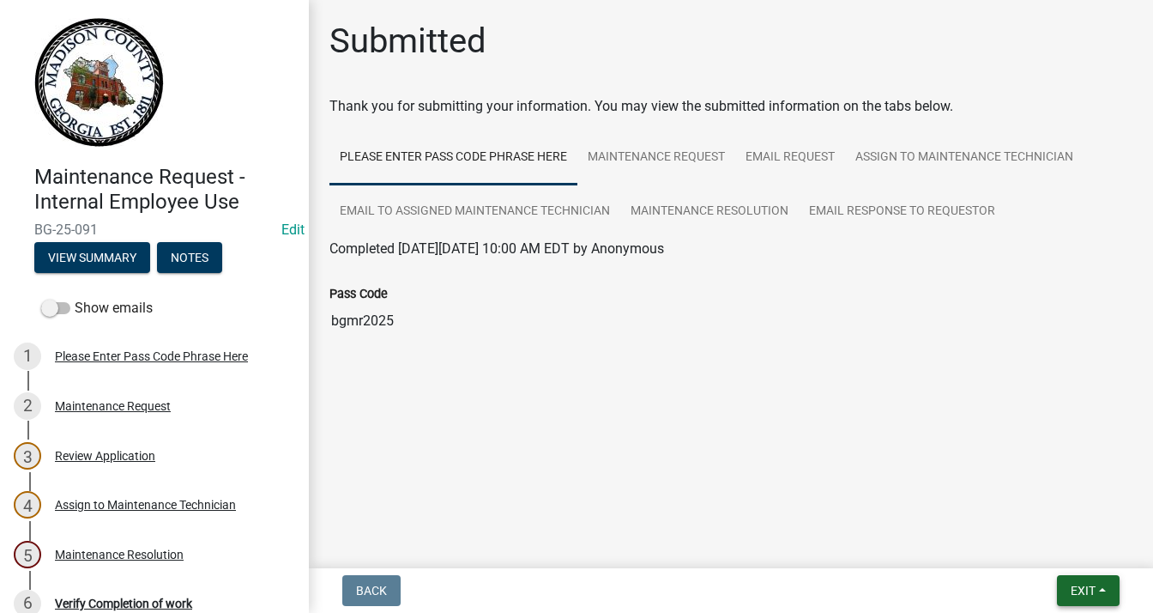
click at [1071, 580] on button "Exit" at bounding box center [1088, 590] width 63 height 31
click at [0, 0] on button "Save & Exit" at bounding box center [0, 0] width 0 height 0
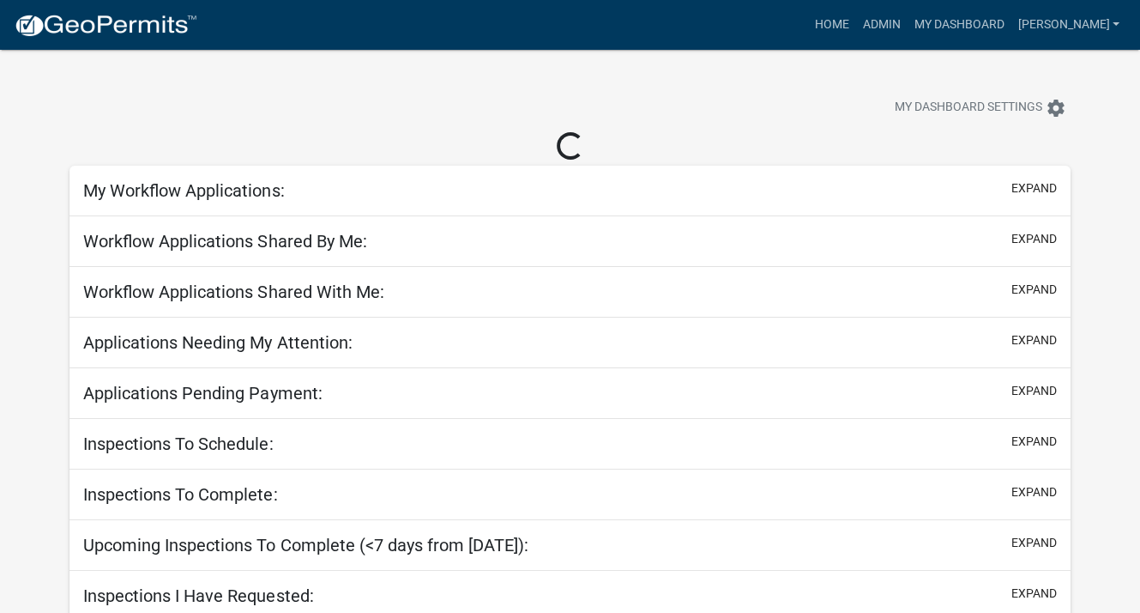
select select "3: 100"
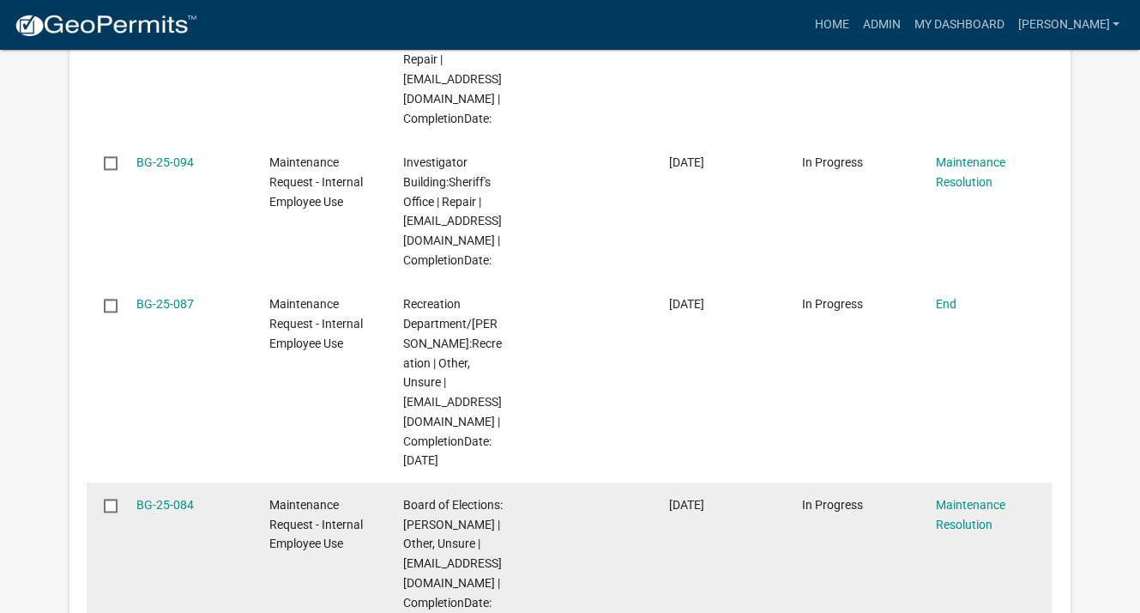
scroll to position [2059, 0]
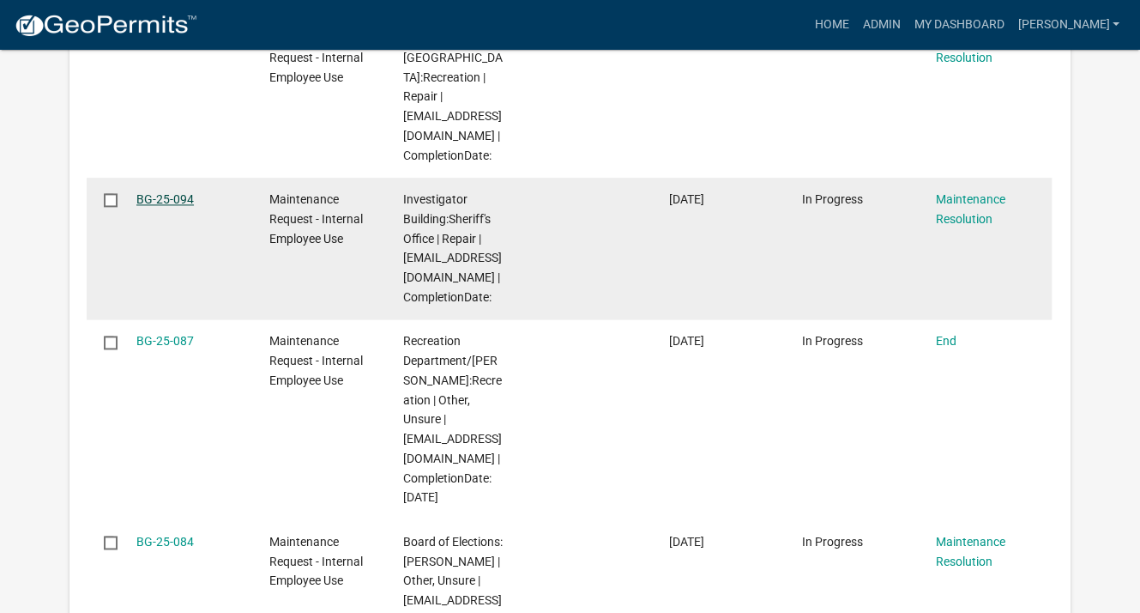
click at [175, 192] on link "BG-25-094" at bounding box center [164, 199] width 57 height 14
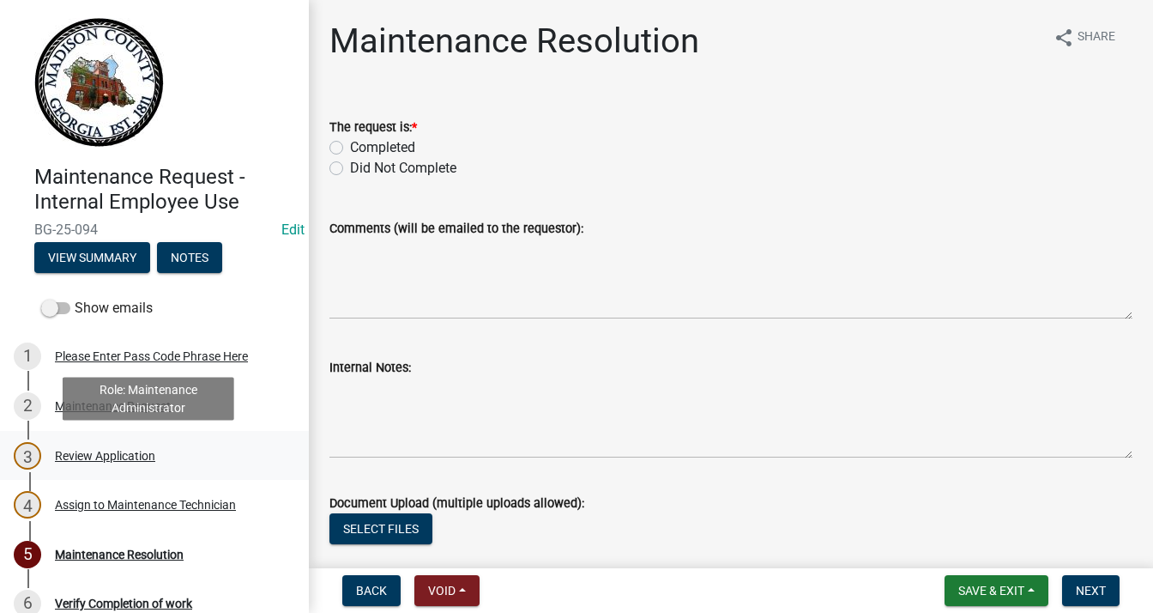
click at [124, 456] on div "Review Application" at bounding box center [105, 456] width 100 height 12
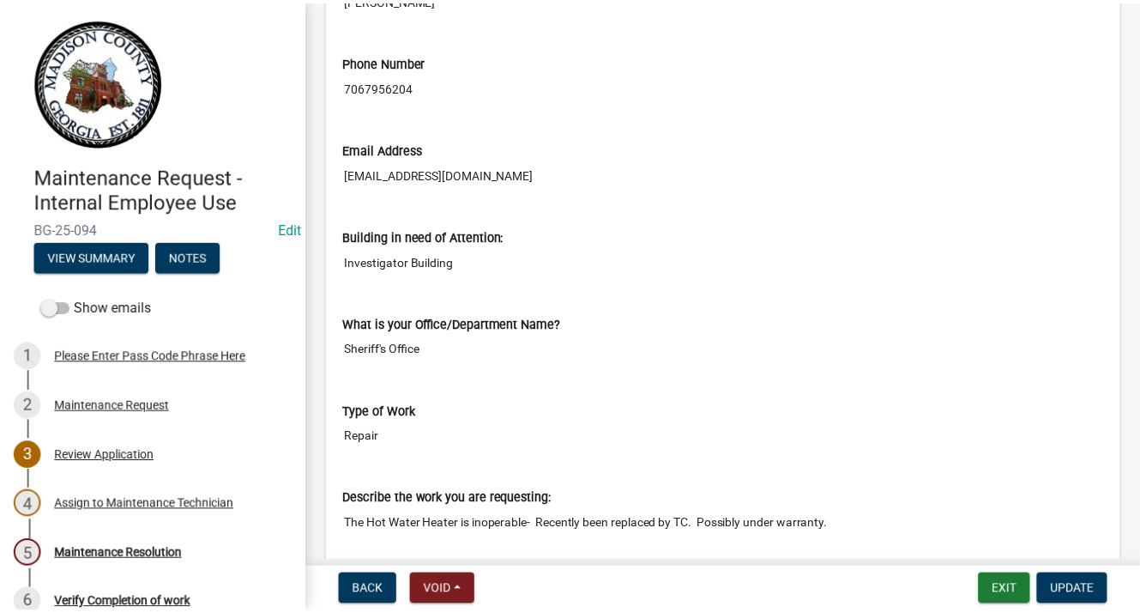
scroll to position [601, 0]
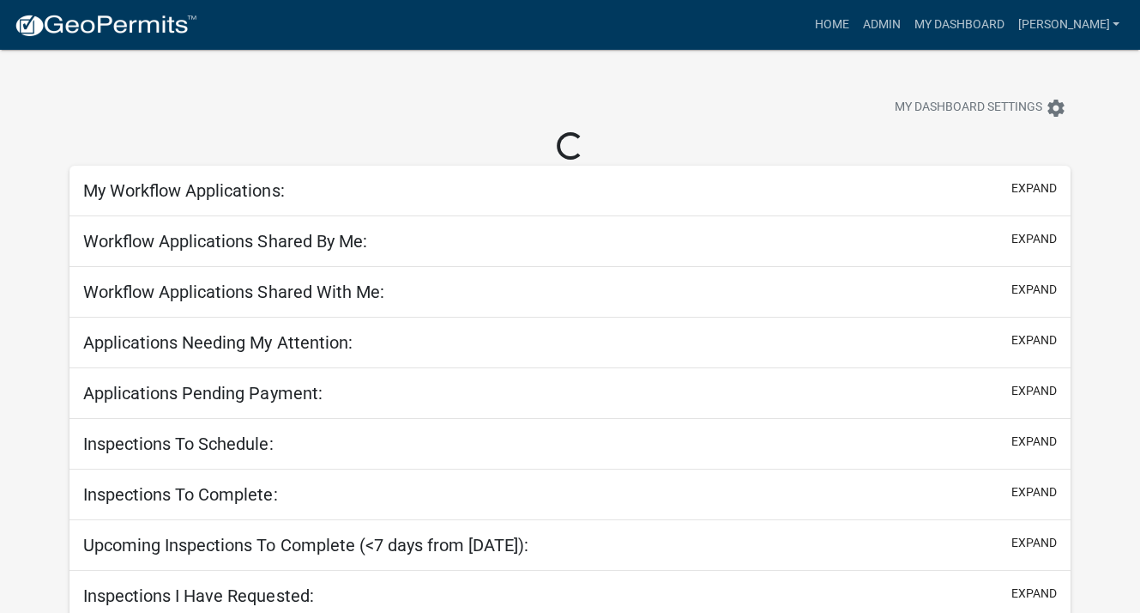
select select "3: 100"
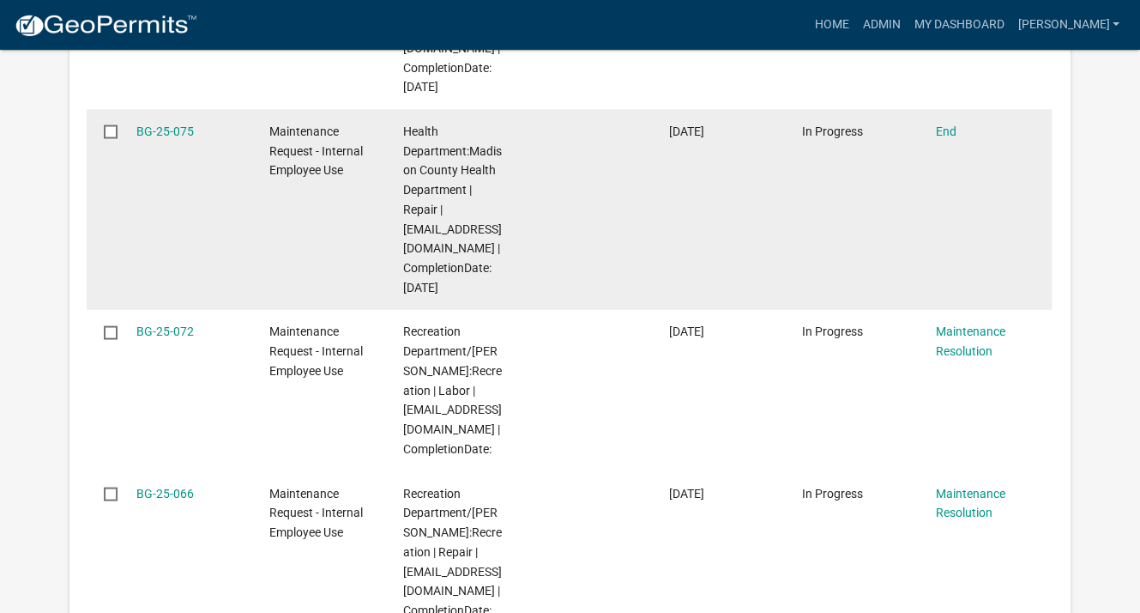
scroll to position [3003, 0]
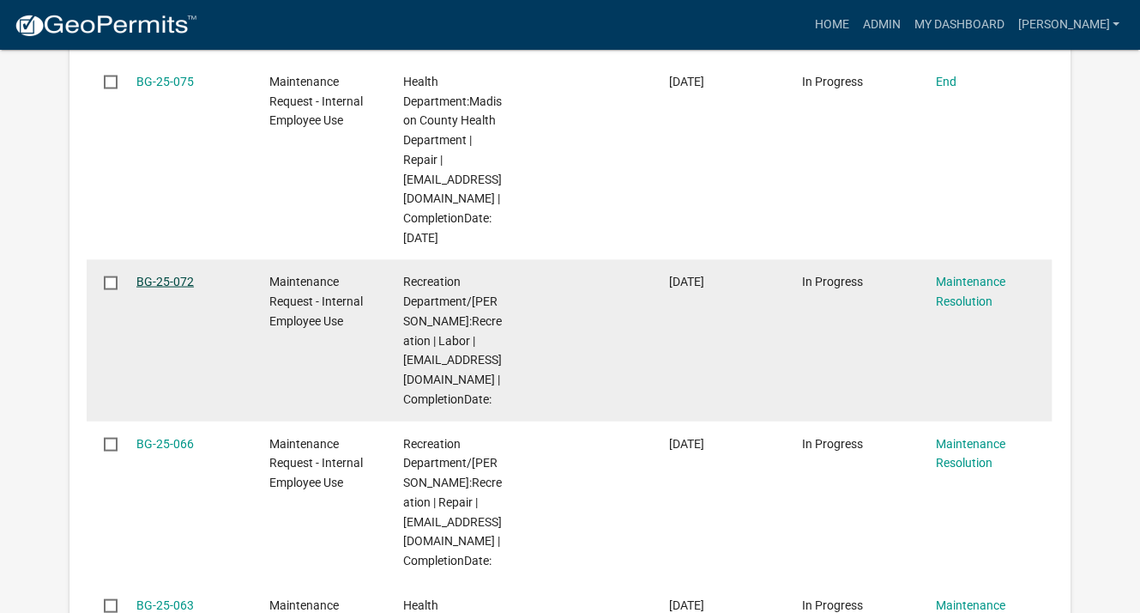
click at [158, 280] on link "BG-25-072" at bounding box center [164, 282] width 57 height 14
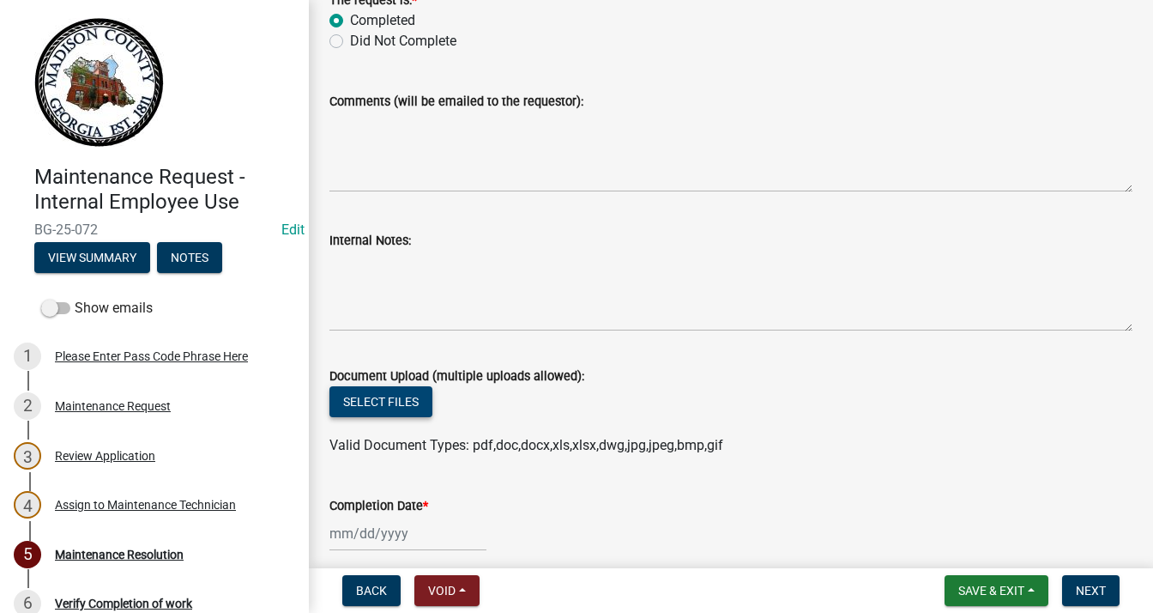
scroll to position [172, 0]
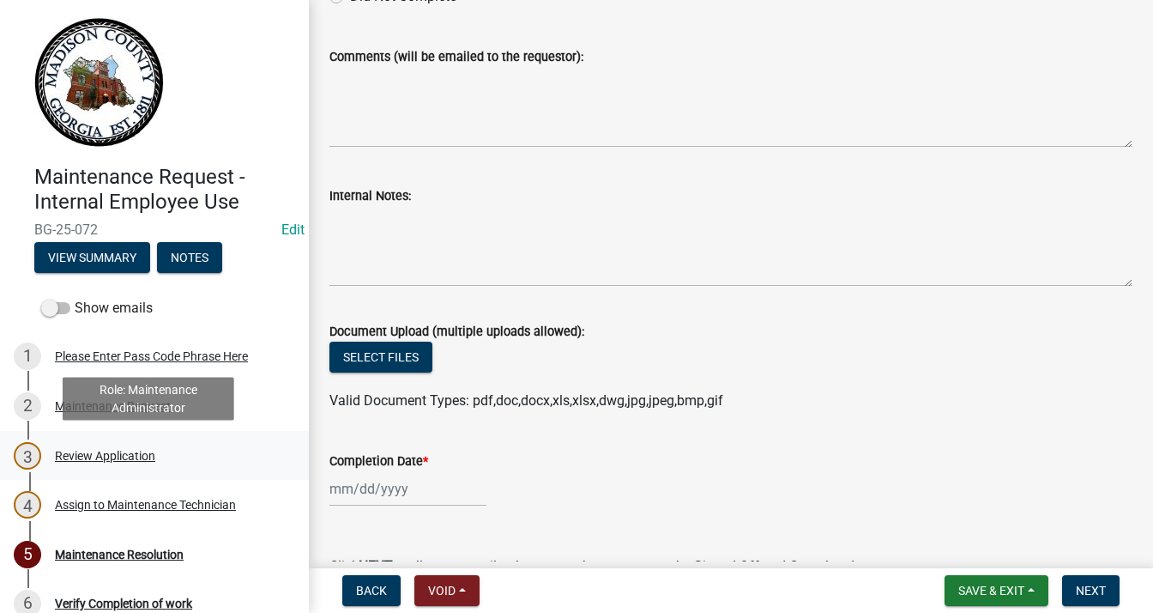
click at [106, 445] on div "3 Review Application" at bounding box center [148, 455] width 268 height 27
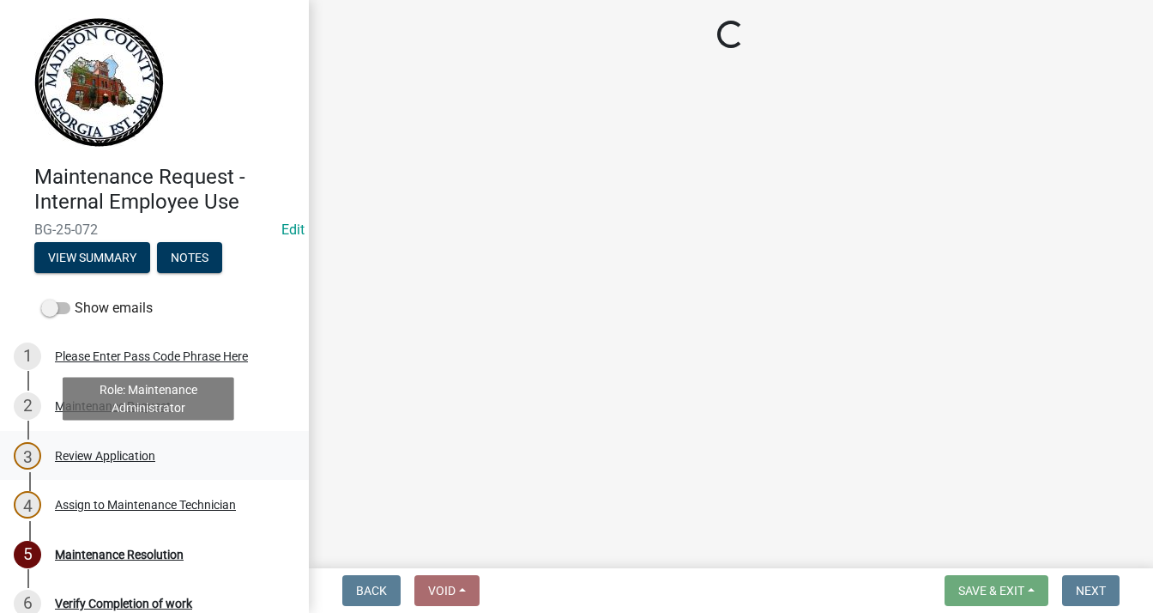
scroll to position [0, 0]
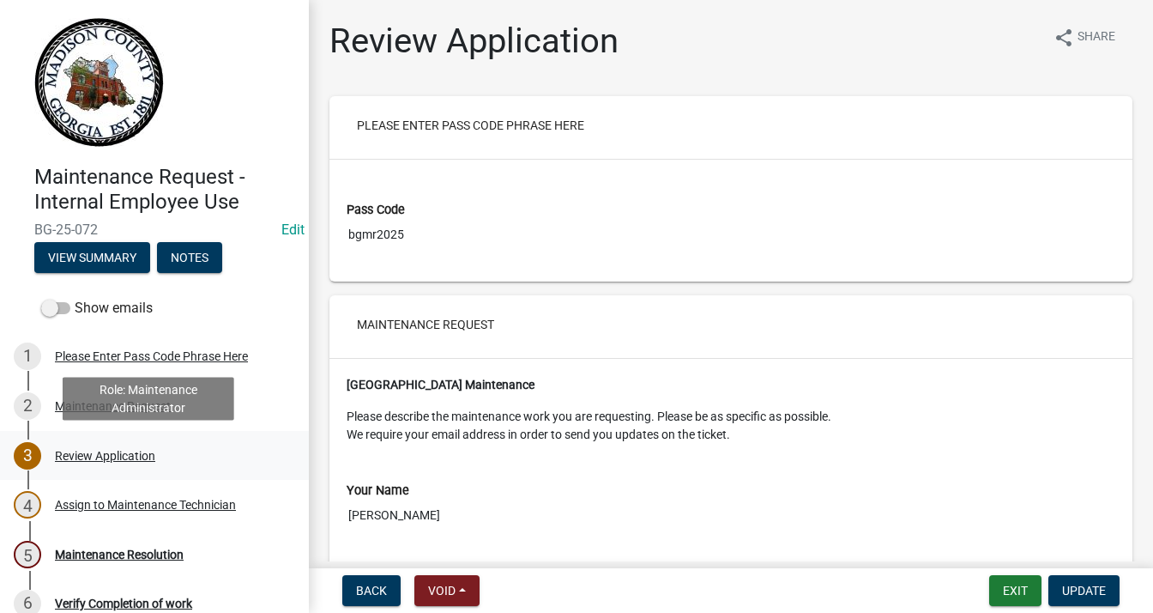
click at [96, 453] on div "Review Application" at bounding box center [105, 456] width 100 height 12
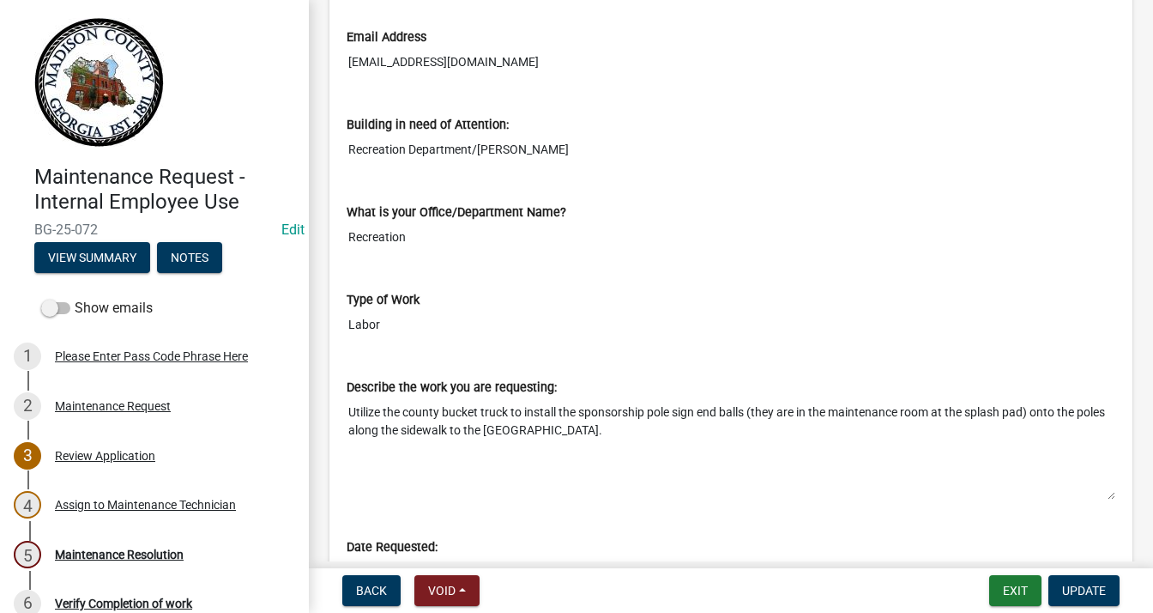
scroll to position [686, 0]
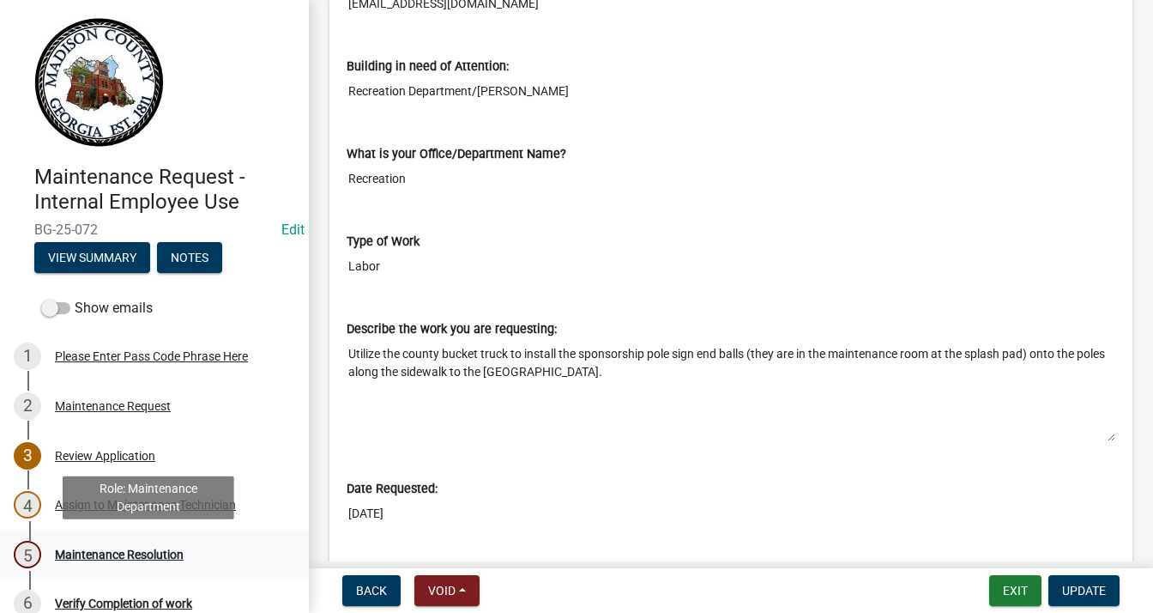
click at [142, 548] on div "Maintenance Resolution" at bounding box center [119, 554] width 129 height 12
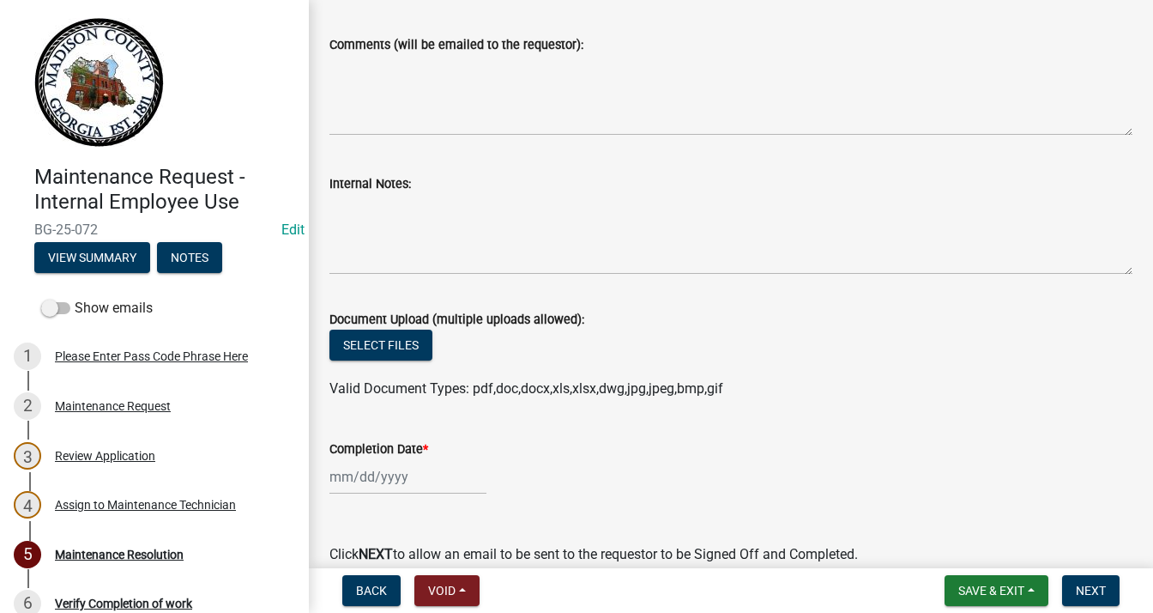
scroll to position [257, 0]
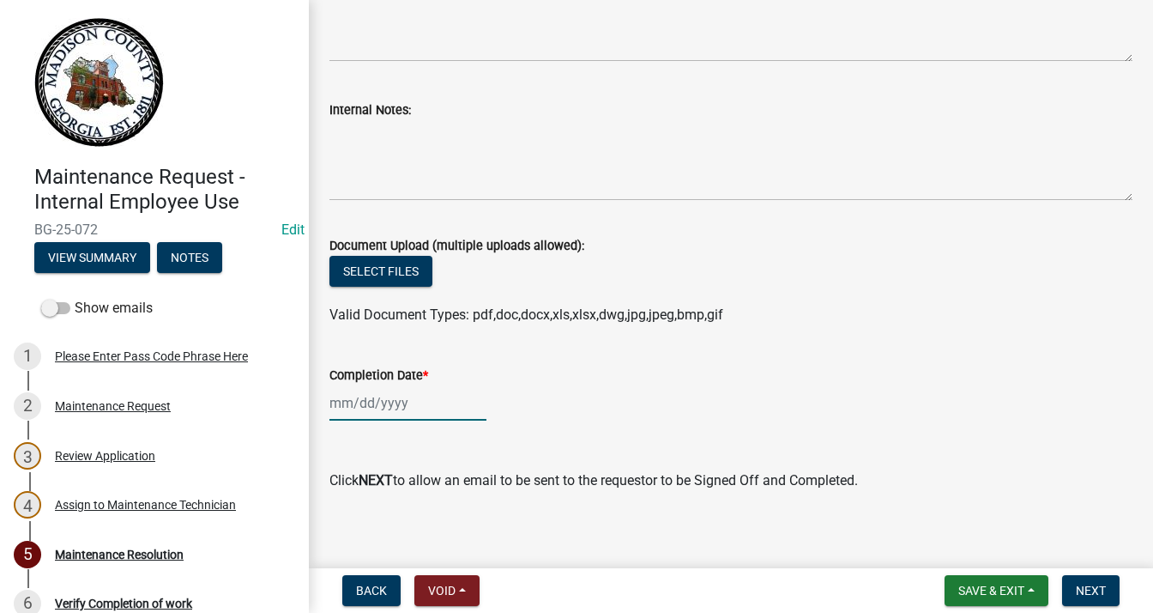
click at [395, 403] on div at bounding box center [407, 402] width 157 height 35
select select "9"
select select "2025"
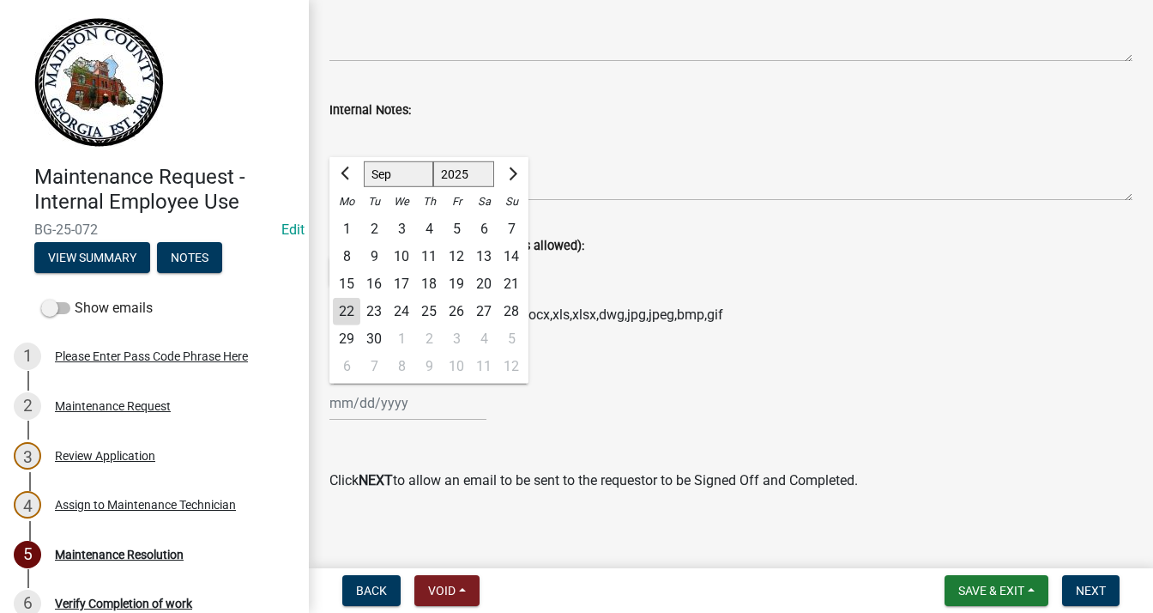
click at [374, 281] on div "16" at bounding box center [373, 283] width 27 height 27
type input "[DATE]"
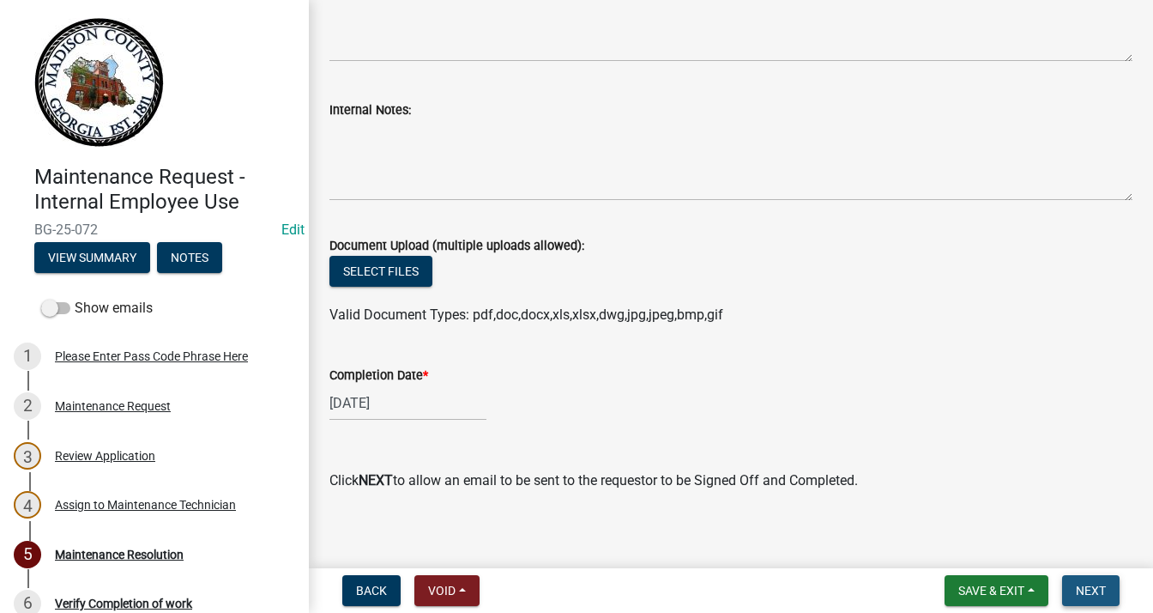
click at [1088, 591] on span "Next" at bounding box center [1091, 590] width 30 height 14
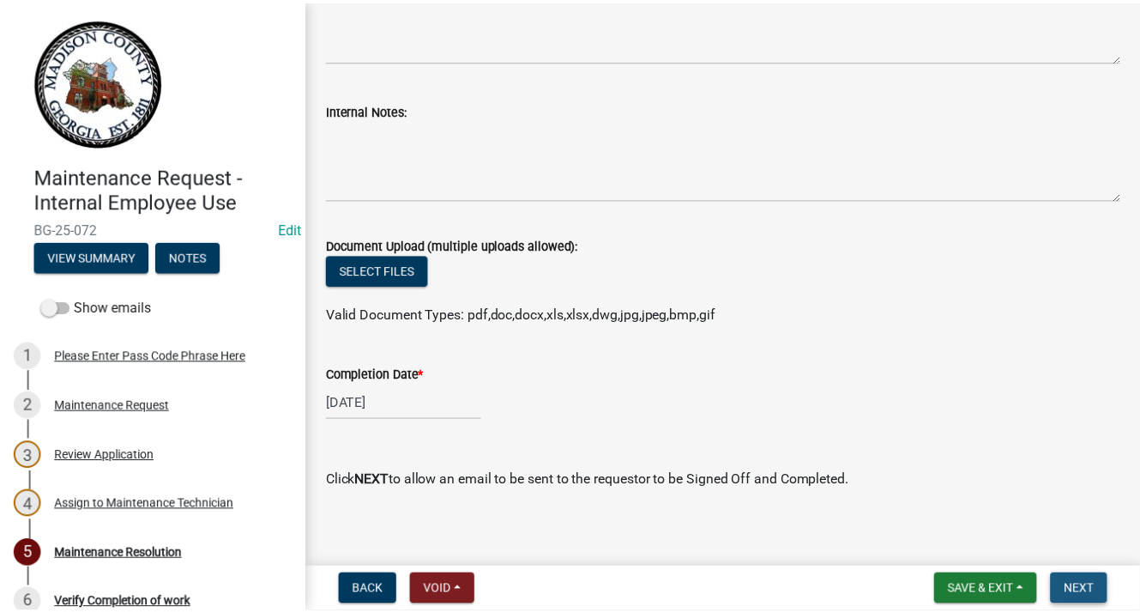
scroll to position [0, 0]
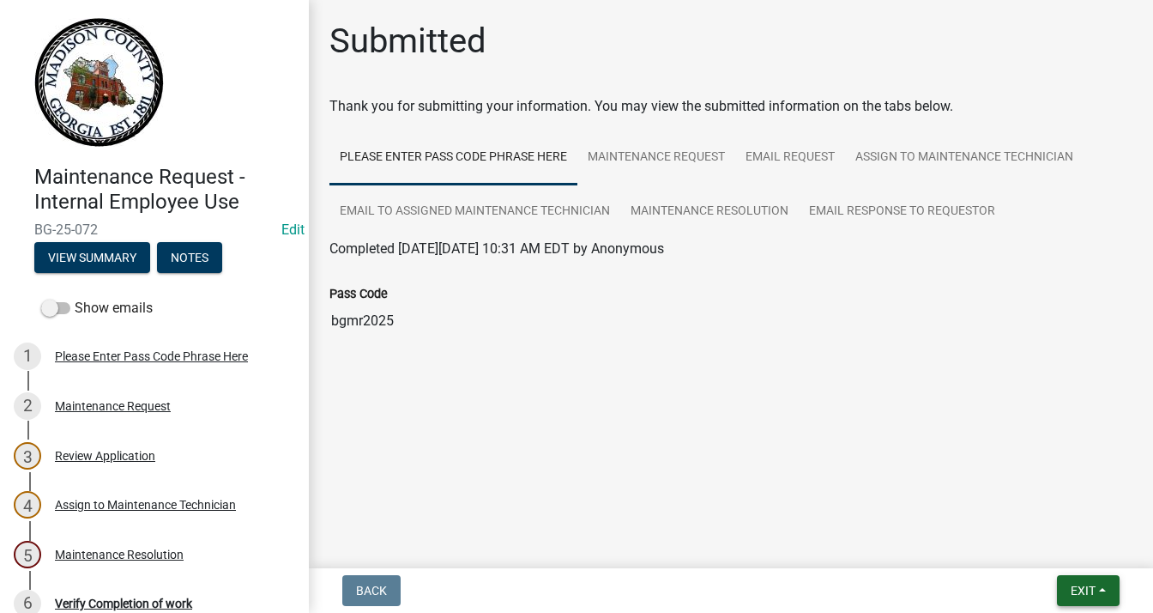
click at [1091, 580] on button "Exit" at bounding box center [1088, 590] width 63 height 31
click at [1027, 546] on button "Save & Exit" at bounding box center [1051, 545] width 137 height 41
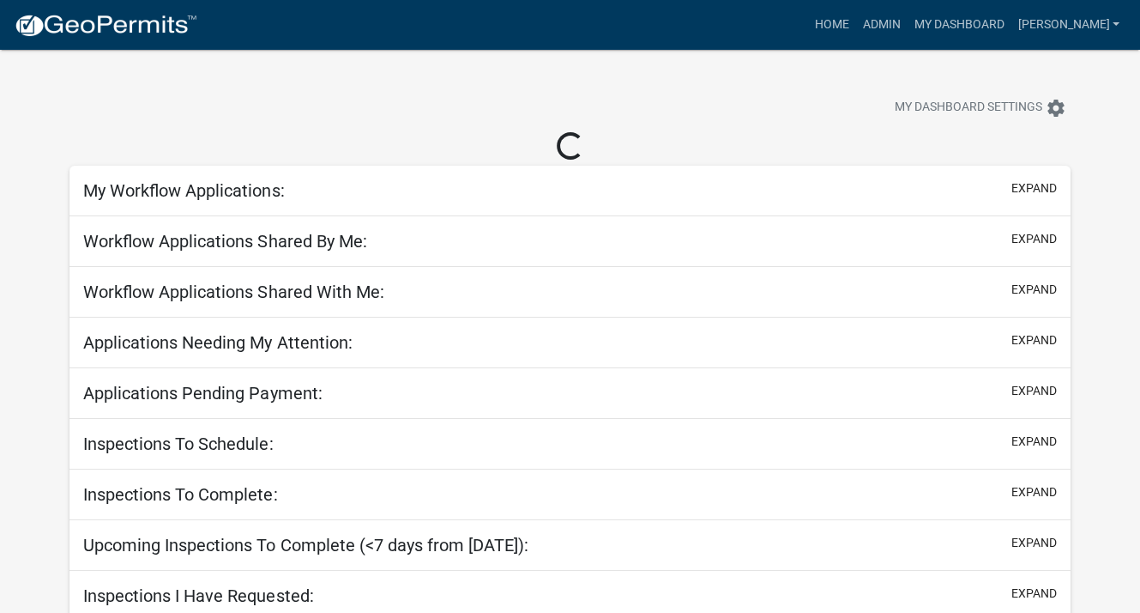
select select "3: 100"
